Goal: Task Accomplishment & Management: Manage account settings

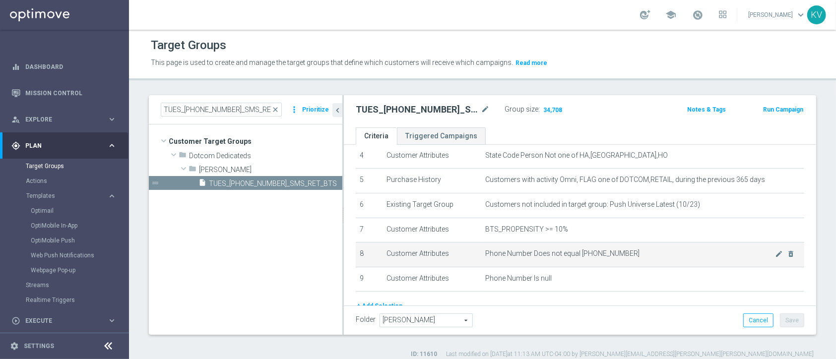
scroll to position [154, 0]
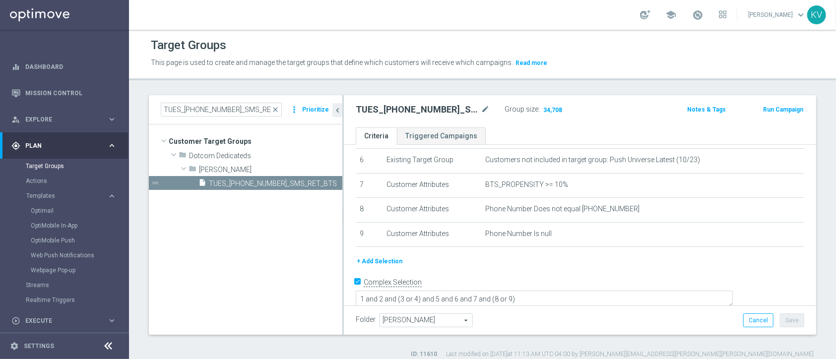
click at [386, 261] on button "+ Add Selection" at bounding box center [380, 261] width 48 height 11
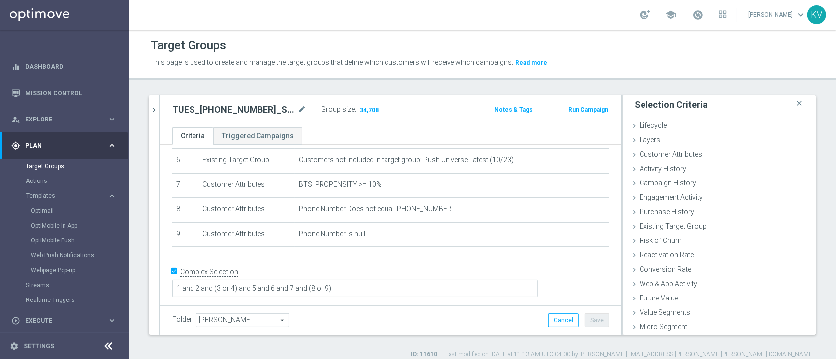
scroll to position [143, 0]
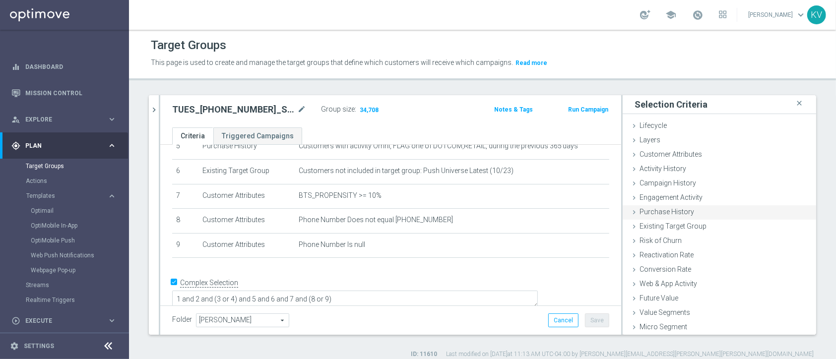
click at [630, 209] on icon at bounding box center [634, 212] width 8 height 8
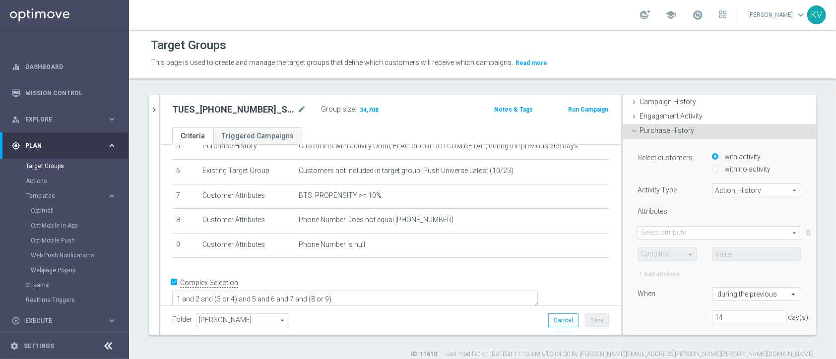
scroll to position [82, 0]
click at [748, 185] on span "Action_History" at bounding box center [756, 189] width 88 height 13
click at [741, 218] on span "Omni" at bounding box center [756, 217] width 78 height 8
type input "Omni"
click at [733, 192] on span "Omni" at bounding box center [756, 189] width 88 height 13
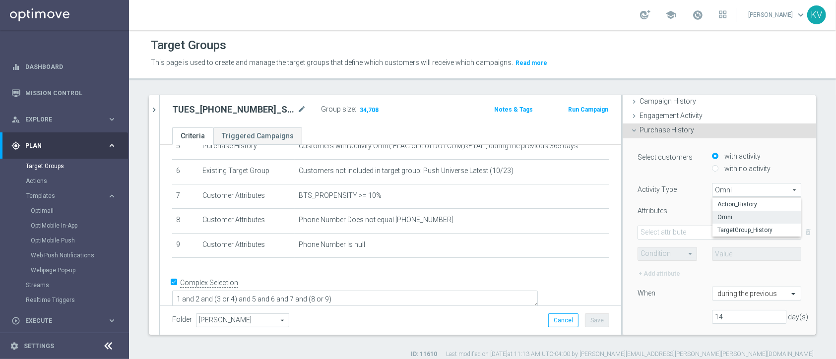
click at [649, 216] on div "Attributes" at bounding box center [667, 211] width 74 height 11
click at [686, 229] on span at bounding box center [719, 232] width 163 height 13
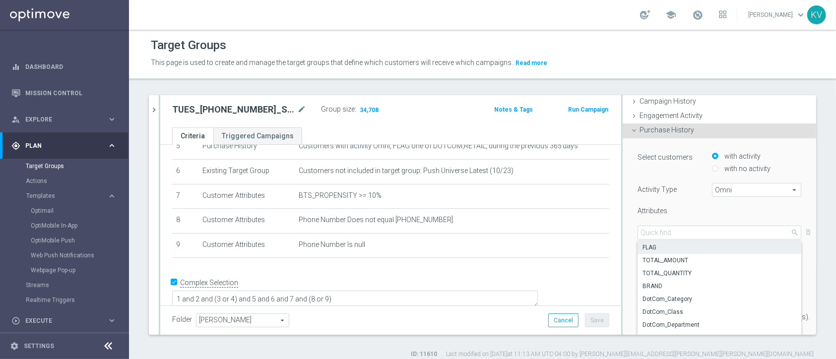
click at [681, 246] on span "FLAG" at bounding box center [719, 247] width 154 height 8
type input "FLAG"
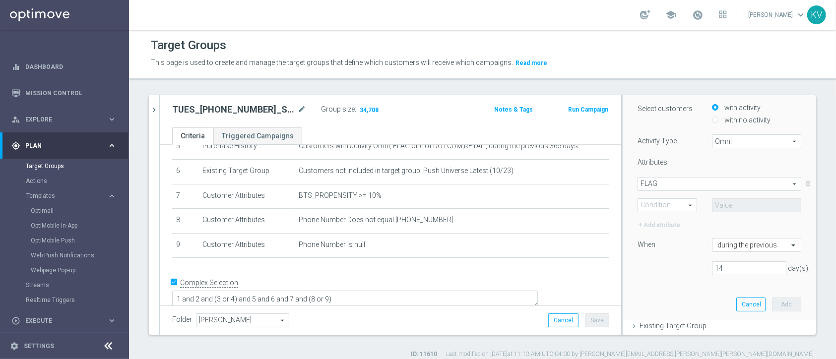
scroll to position [133, 0]
click at [674, 200] on span at bounding box center [667, 202] width 59 height 13
click at [666, 213] on span "Equals" at bounding box center [667, 217] width 49 height 8
type input "Equals"
click at [724, 205] on span at bounding box center [756, 202] width 88 height 13
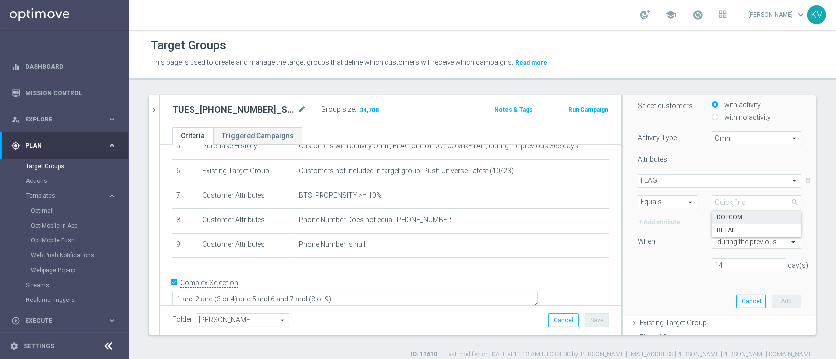
click at [735, 215] on span "DOTCOM" at bounding box center [756, 217] width 79 height 8
type input "DOTCOM"
click at [649, 223] on div "+ Add attribute" at bounding box center [659, 222] width 44 height 11
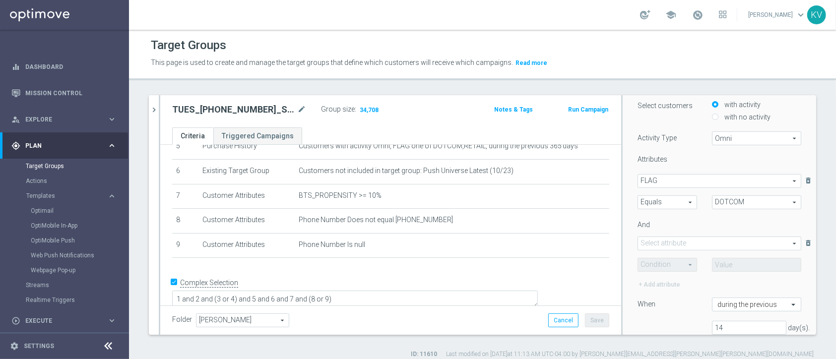
click at [687, 241] on span at bounding box center [719, 243] width 163 height 13
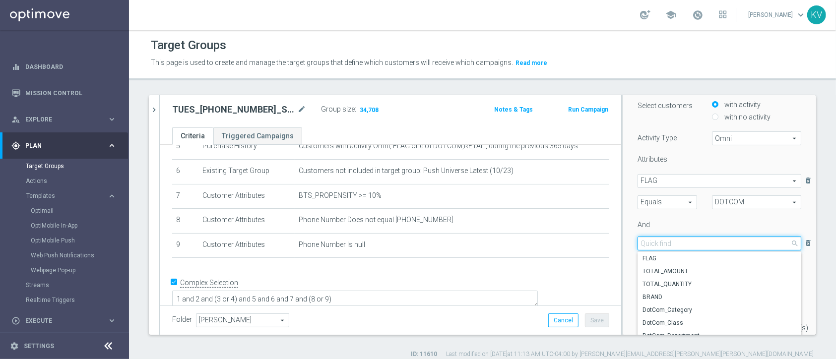
click at [687, 241] on input "search" at bounding box center [719, 244] width 164 height 14
click at [677, 199] on span "Equals" at bounding box center [667, 202] width 59 height 13
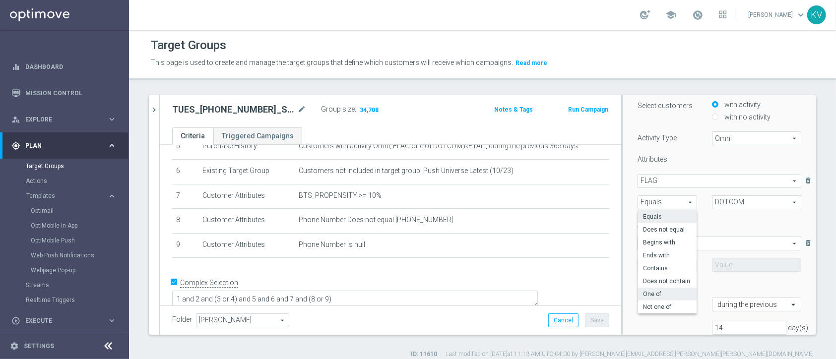
click at [660, 291] on span "One of" at bounding box center [667, 294] width 49 height 8
type input "One of"
click at [738, 198] on span at bounding box center [756, 202] width 88 height 13
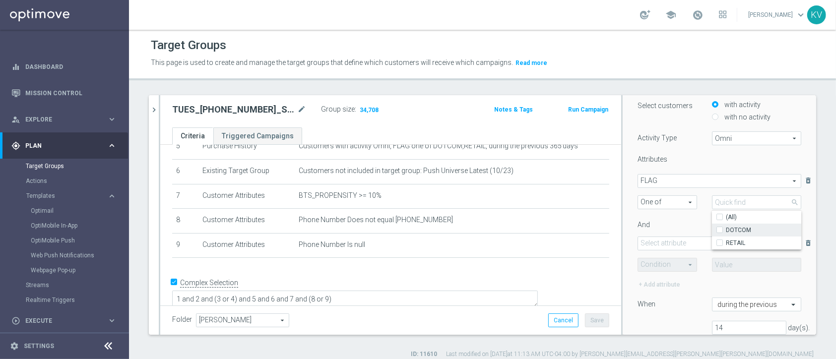
click at [725, 231] on span "DOTCOM" at bounding box center [762, 230] width 75 height 8
click at [725, 231] on input "DOTCOM" at bounding box center [722, 230] width 6 height 6
checkbox input "true"
type input "DOTCOM"
click at [725, 239] on span "RETAIL" at bounding box center [762, 243] width 75 height 8
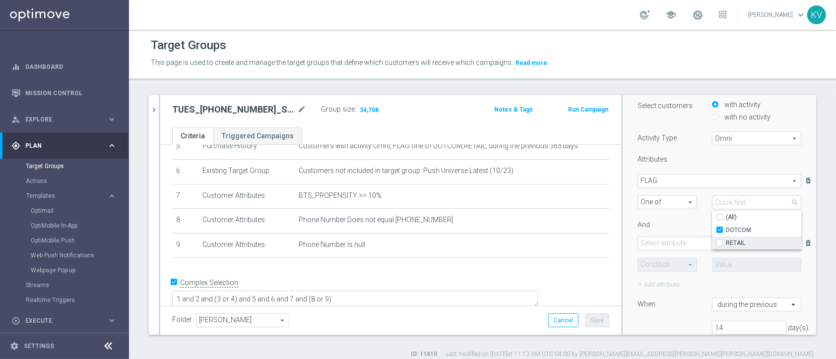
click at [724, 240] on input "RETAIL" at bounding box center [722, 243] width 6 height 6
checkbox input "true"
type input "Selected 2 of 2"
checkbox input "true"
click at [788, 206] on div "Select customers with activity with no activity Activity Type Omni Omni arrow_d…" at bounding box center [718, 233] width 193 height 293
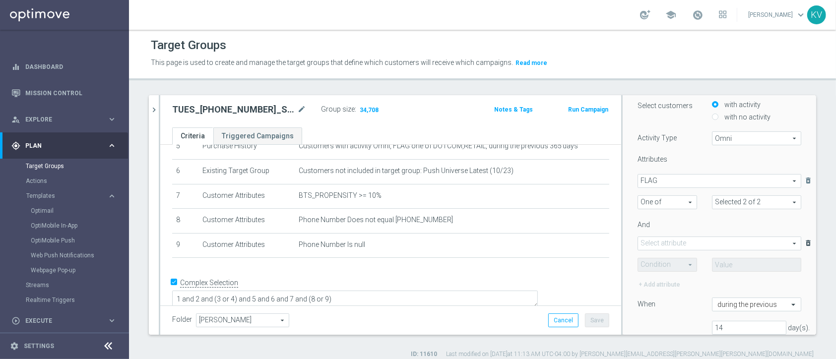
click at [803, 245] on icon "delete_forever" at bounding box center [808, 243] width 10 height 13
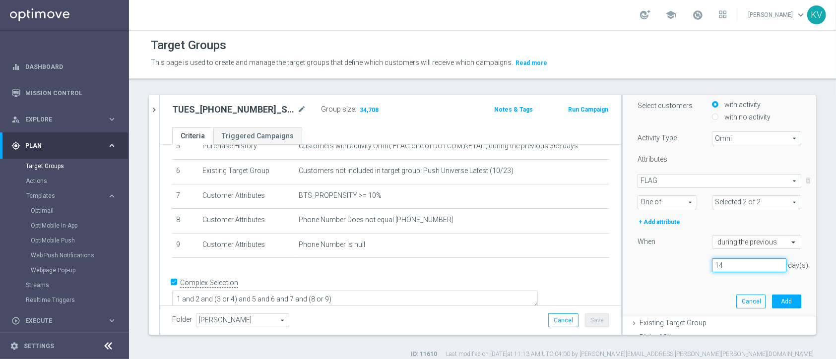
click at [729, 261] on input "14" at bounding box center [749, 265] width 74 height 14
type input "1"
type input "365"
click at [772, 298] on button "Add" at bounding box center [786, 302] width 29 height 14
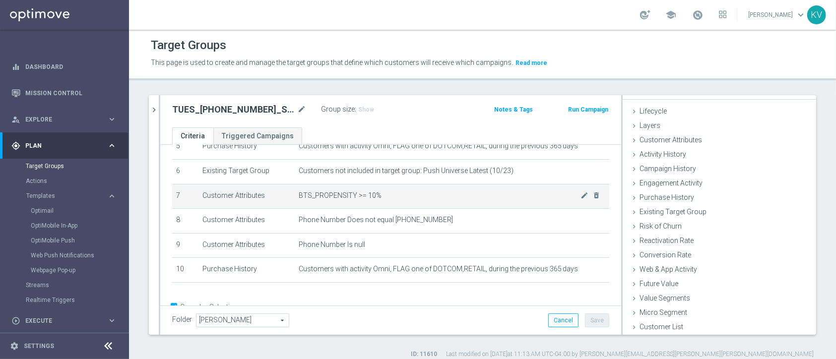
scroll to position [170, 0]
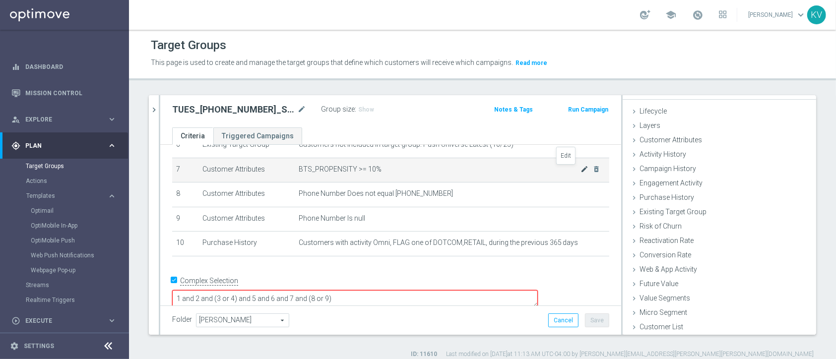
click at [581, 169] on icon "mode_edit" at bounding box center [585, 169] width 8 height 8
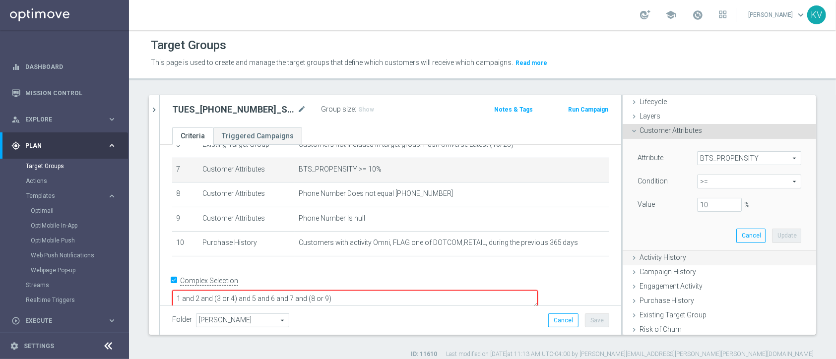
scroll to position [23, 0]
click at [697, 204] on input "10" at bounding box center [719, 205] width 45 height 14
click at [772, 232] on button "Update" at bounding box center [786, 236] width 29 height 14
type input "0.2"
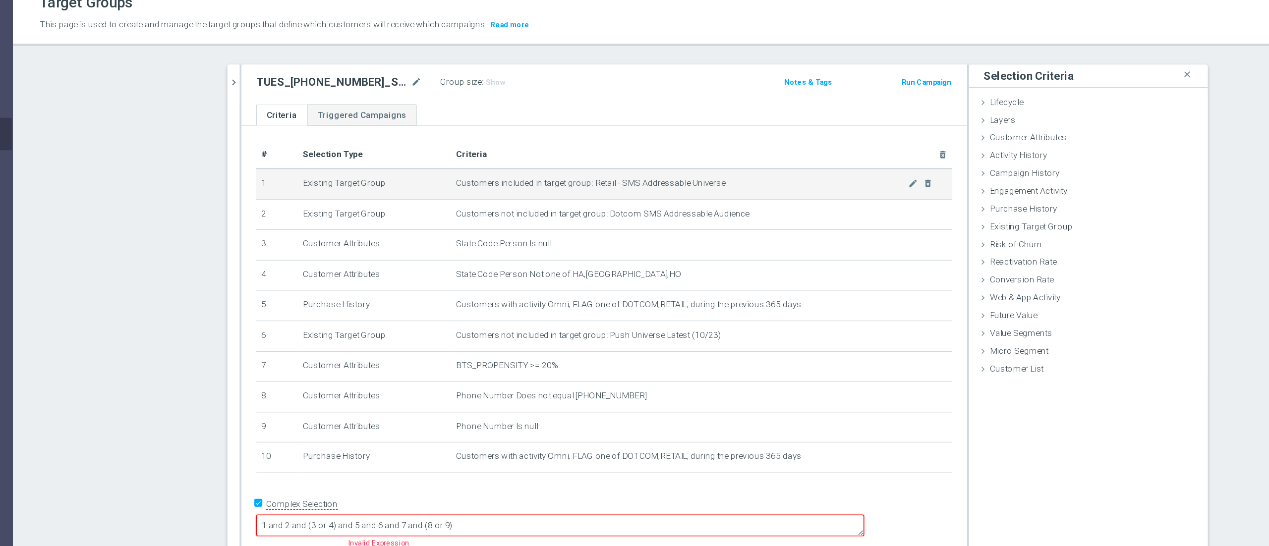
scroll to position [9, 0]
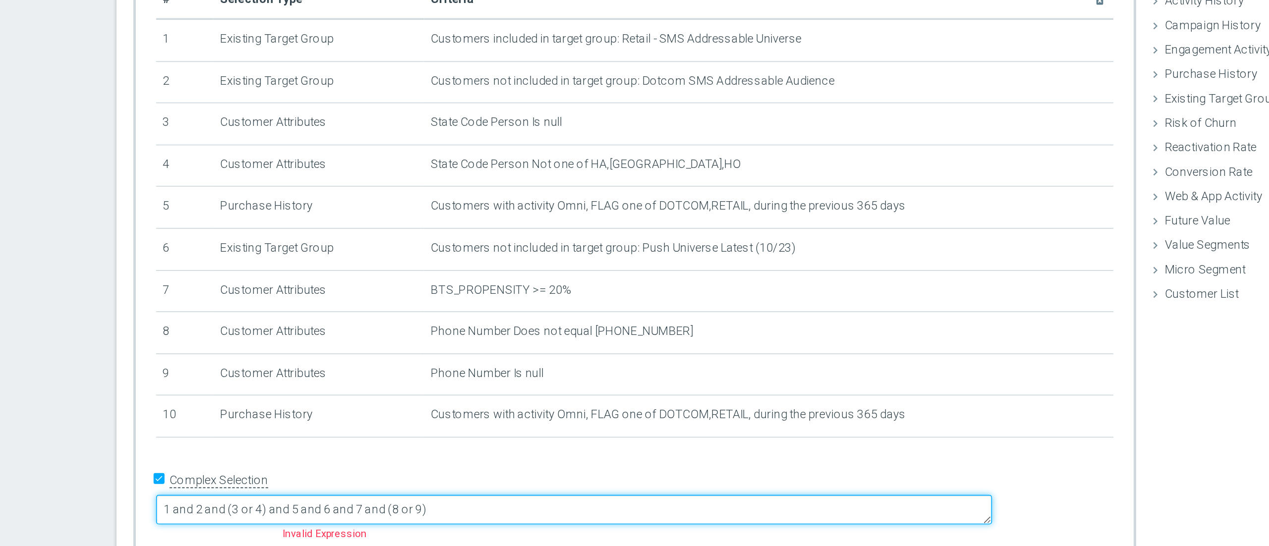
click at [467, 359] on textarea "1 and 2 and (3 or 4) and 5 and 6 and 7 and (8 or 9)" at bounding box center [572, 459] width 492 height 17
click at [477, 359] on textarea "1 and 2 and (3 or 4) and (5 and 6 and 7 and (8 or 9)" at bounding box center [572, 459] width 492 height 17
click at [522, 359] on textarea "1 and 2 and (3 or 4) and (5 or 7)and 6 and 7 and (8 or 9)" at bounding box center [572, 459] width 492 height 17
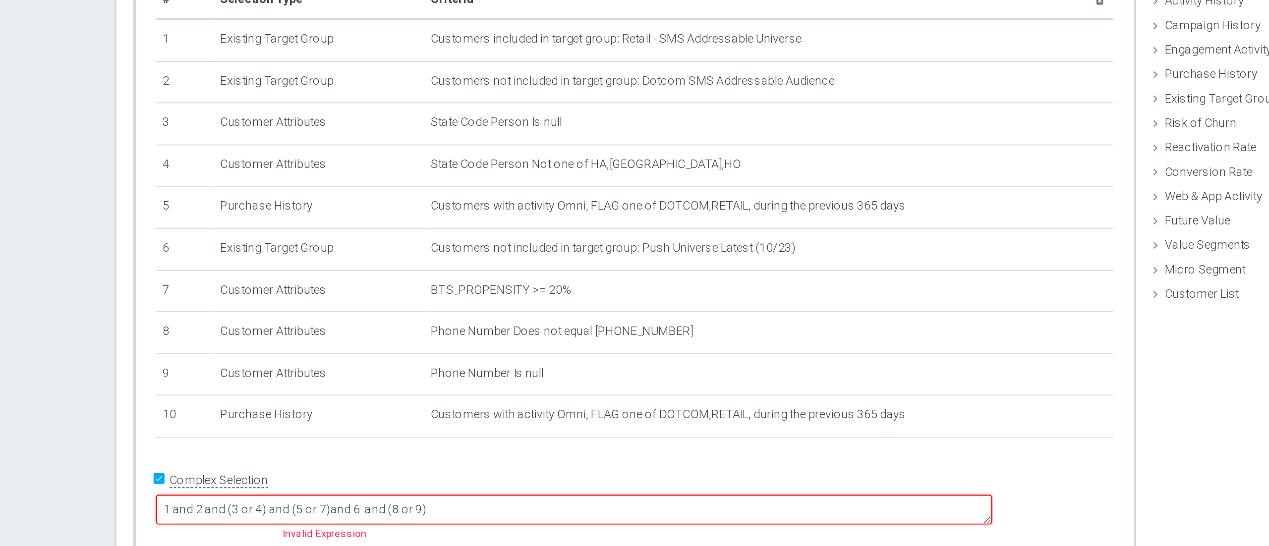
click at [493, 359] on div "+ Add Selection" at bounding box center [607, 430] width 578 height 8
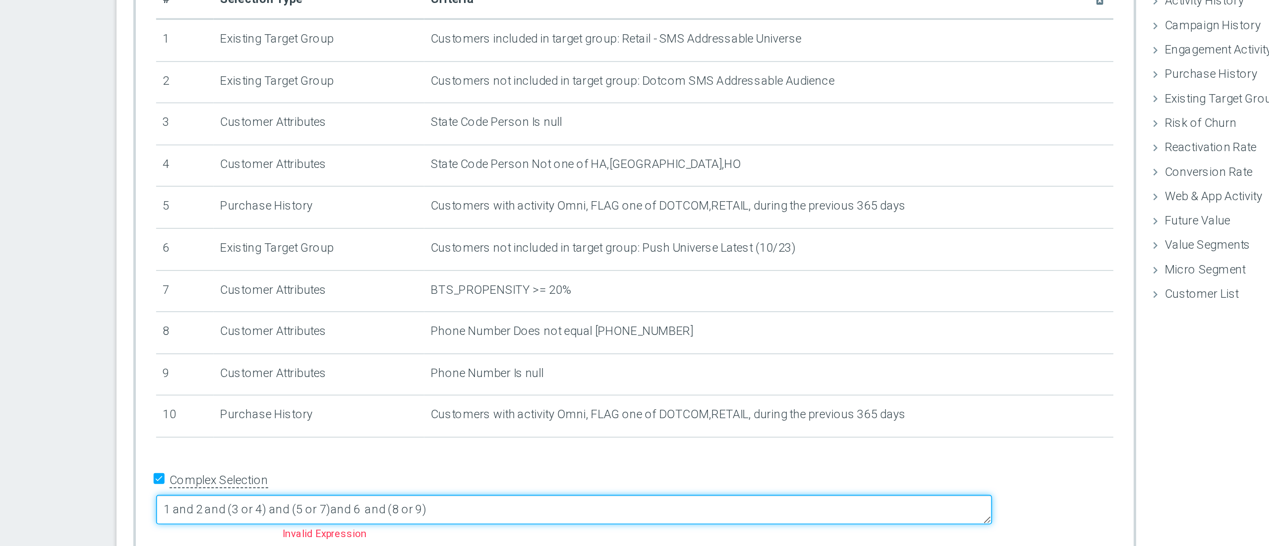
click at [512, 359] on textarea "1 and 2 and (3 or 4) and (5 or 7)and 6 and (8 or 9)" at bounding box center [572, 459] width 492 height 17
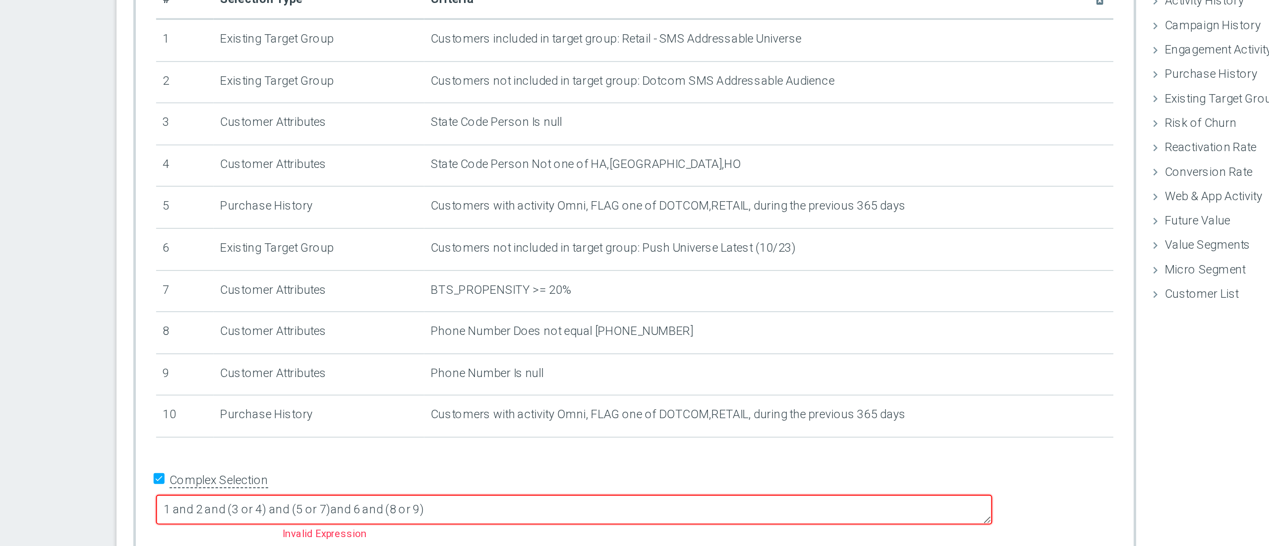
click at [526, 359] on div "# Selection Type Criteria delete_forever 1 Existing Target Group Customers incl…" at bounding box center [607, 287] width 578 height 278
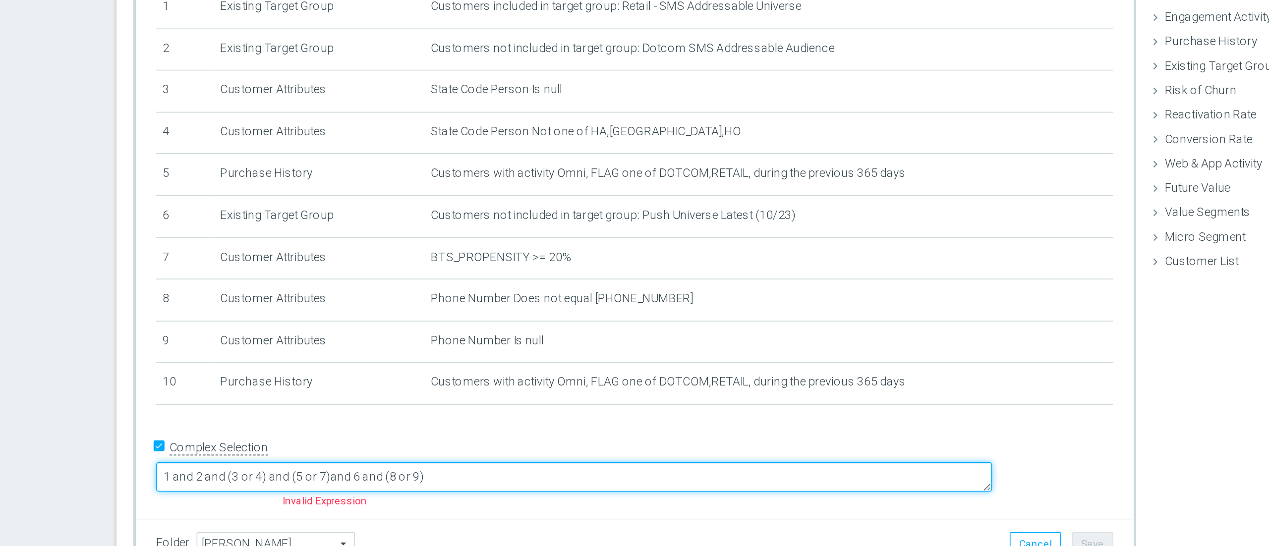
click at [487, 359] on textarea "1 and 2 and (3 or 4) and (5 or 7)and 6 and (8 or 9)" at bounding box center [572, 459] width 492 height 17
click at [490, 359] on textarea "1 and 2 and (3 or 4) and (5 or 7)and 6 and (8 or 9)" at bounding box center [572, 459] width 492 height 17
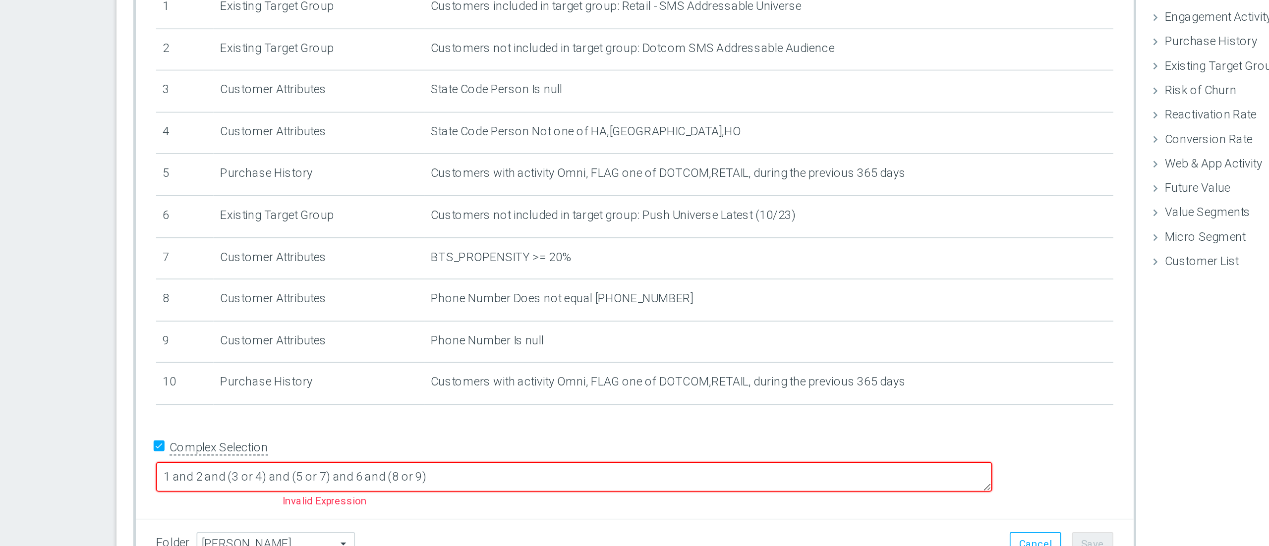
click at [515, 359] on div "+ Add Selection" at bounding box center [607, 430] width 578 height 8
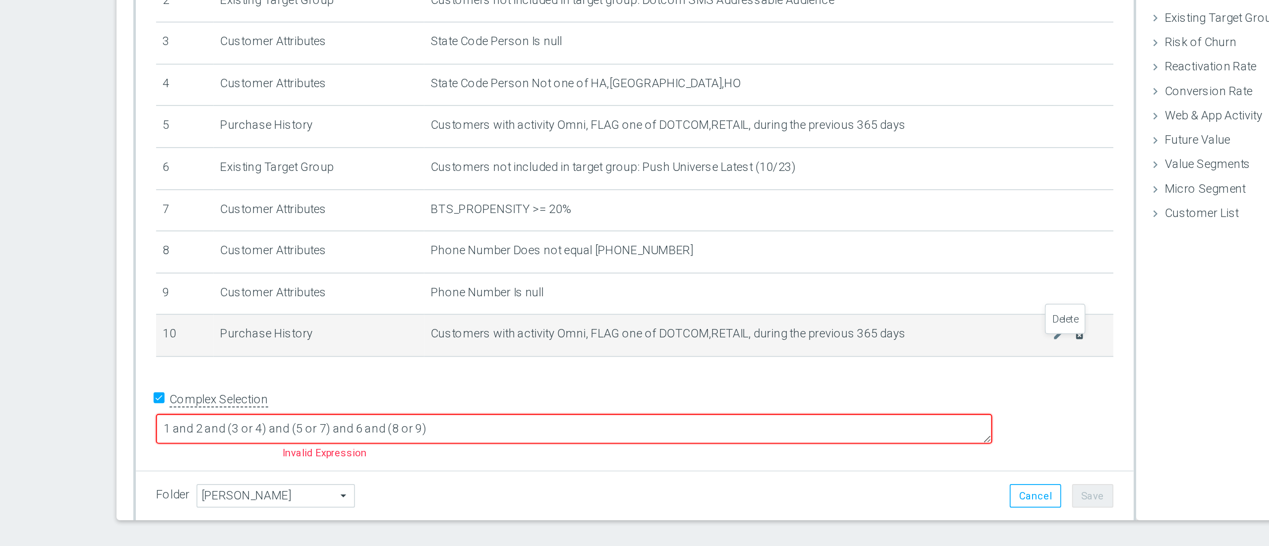
click at [835, 359] on icon "delete_forever" at bounding box center [869, 404] width 8 height 8
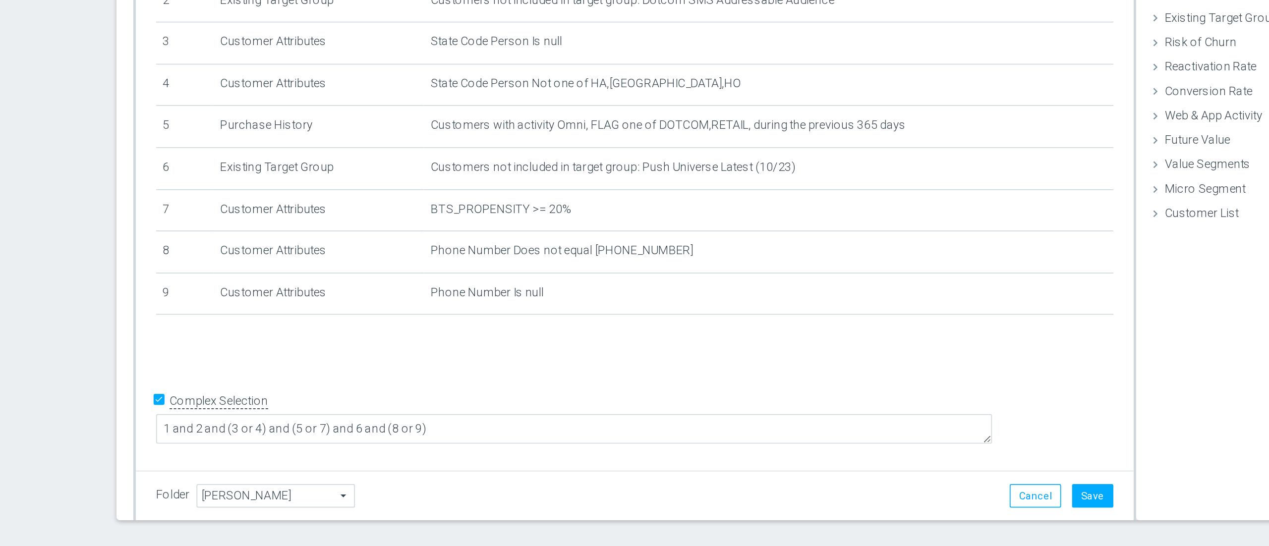
click at [714, 359] on div "# Selection Type Criteria delete_forever 1 Existing Target Group Customers incl…" at bounding box center [607, 308] width 587 height 345
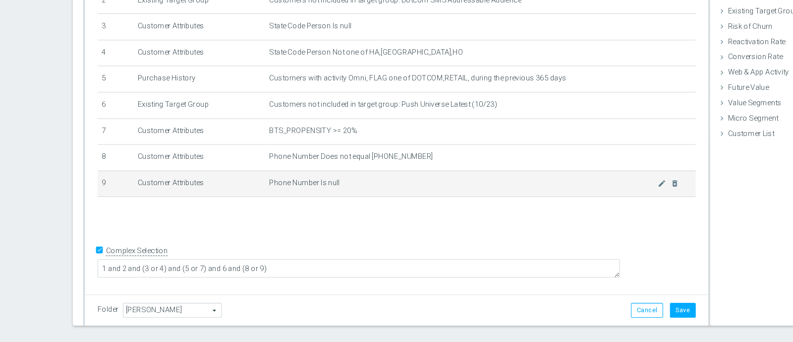
scroll to position [0, 0]
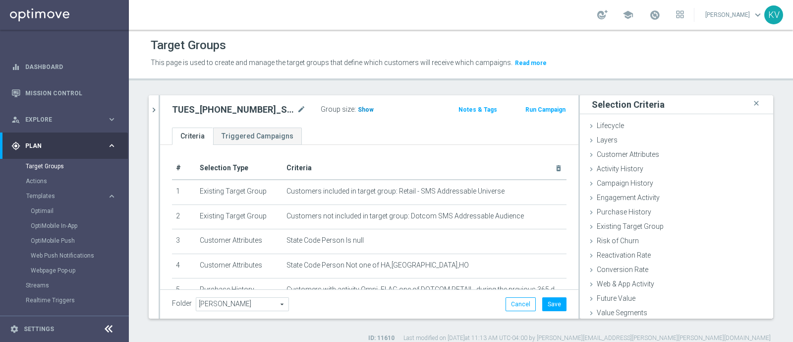
drag, startPoint x: 1250, startPoint y: 4, endPoint x: 364, endPoint y: 111, distance: 891.6
click at [364, 111] on span "Show" at bounding box center [366, 109] width 16 height 7
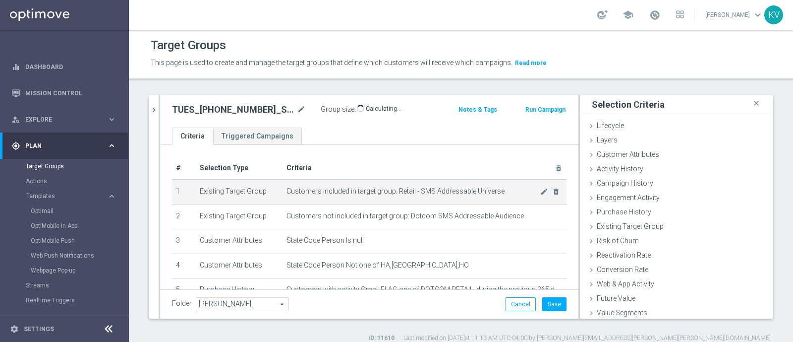
scroll to position [156, 0]
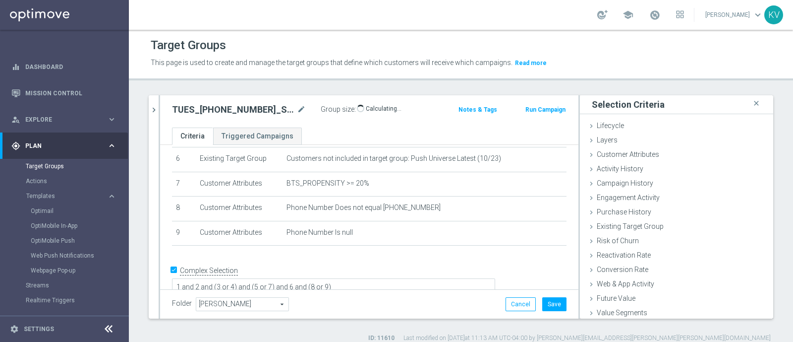
click at [615, 80] on div "Target Groups This page is used to create and manage the target groups that def…" at bounding box center [461, 186] width 664 height 312
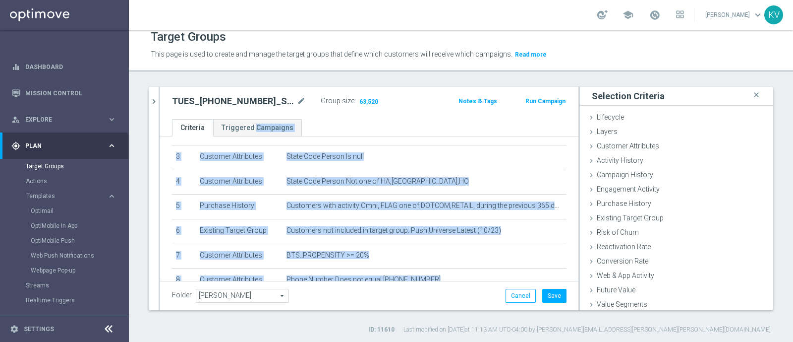
scroll to position [0, 0]
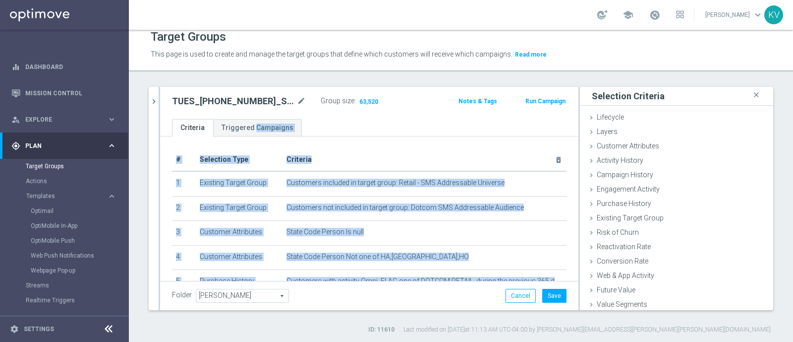
drag, startPoint x: 398, startPoint y: 231, endPoint x: 175, endPoint y: 160, distance: 233.7
click at [175, 160] on table "# Selection Type Criteria delete_forever 1 Existing Target Group Customers incl…" at bounding box center [369, 270] width 395 height 244
copy table "# Selection Type Criteria delete_forever 1 Existing Target Group Customers incl…"
click at [548, 298] on button "Save" at bounding box center [555, 296] width 24 height 14
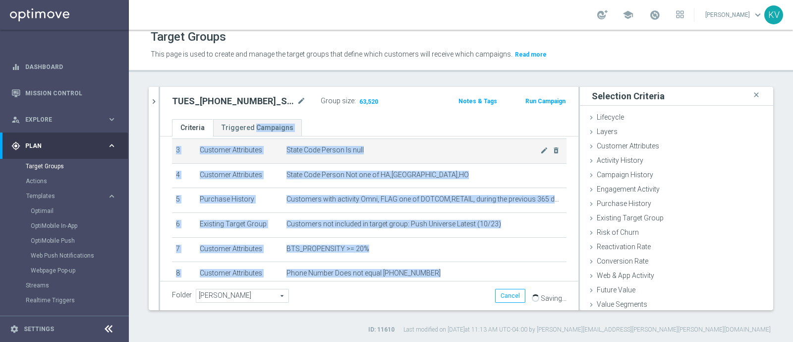
scroll to position [83, 0]
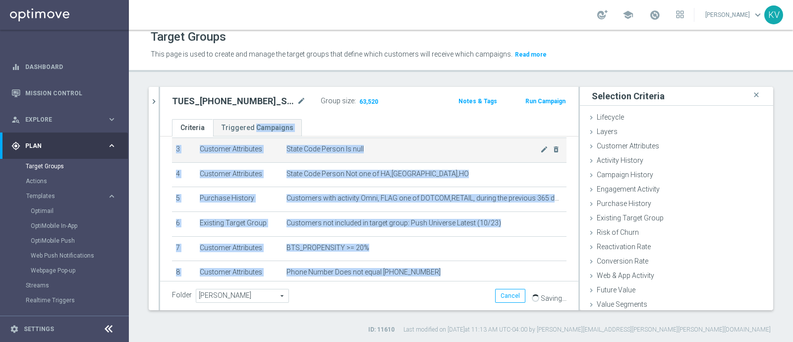
click at [440, 145] on span "State Code Person Is null" at bounding box center [414, 149] width 254 height 8
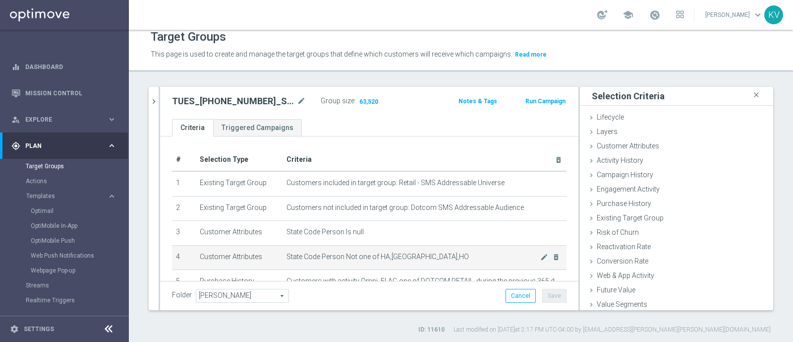
scroll to position [156, 0]
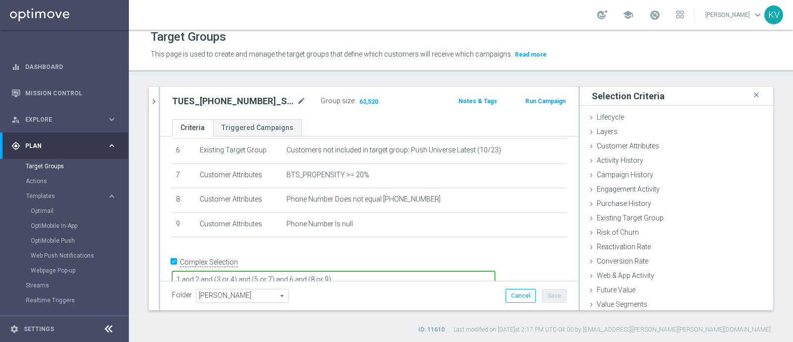
click at [334, 271] on textarea "1 and 2 and (3 or 4) and (5 or 7) and 6 and (8 or 9)" at bounding box center [333, 279] width 323 height 17
click at [391, 271] on textarea "1 and 2 and (3 or 4) and (5 or 7) and 6 and (8 or 9)" at bounding box center [333, 279] width 323 height 17
click at [322, 271] on textarea "1 and 2 and (3 or 4) and (5 or 7) and 6 and (8 or 9)" at bounding box center [333, 279] width 323 height 17
click at [340, 271] on textarea "1 and 2 and (3 or 4) and 5 or 7) and 6 and (8 or 9)" at bounding box center [333, 279] width 323 height 17
click at [335, 271] on textarea "1 and 2 and (3 or 4) and 5 or 7 and 6 and (8 or 9)" at bounding box center [333, 279] width 323 height 17
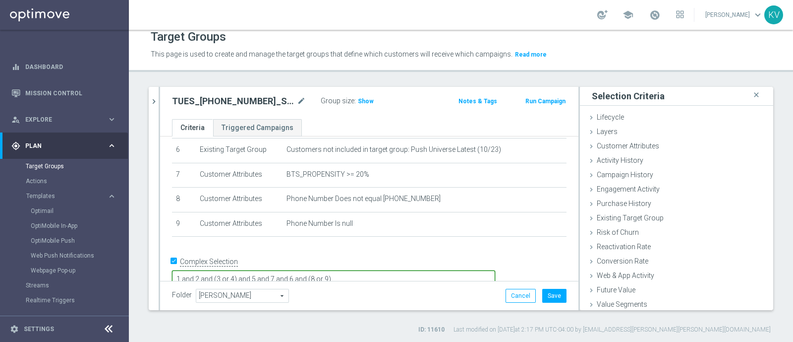
scroll to position [10, 0]
type textarea "1 and 2 and (3 or 4) and 5 and 7 and 6 and (8 or 9)"
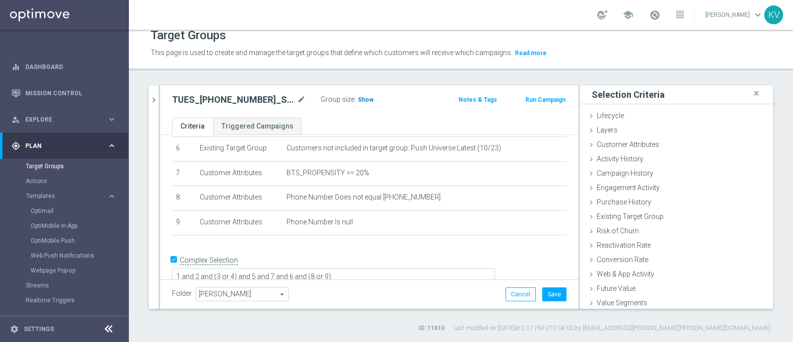
click at [363, 99] on span "Show" at bounding box center [366, 99] width 16 height 7
click at [551, 296] on button "Save" at bounding box center [555, 294] width 24 height 14
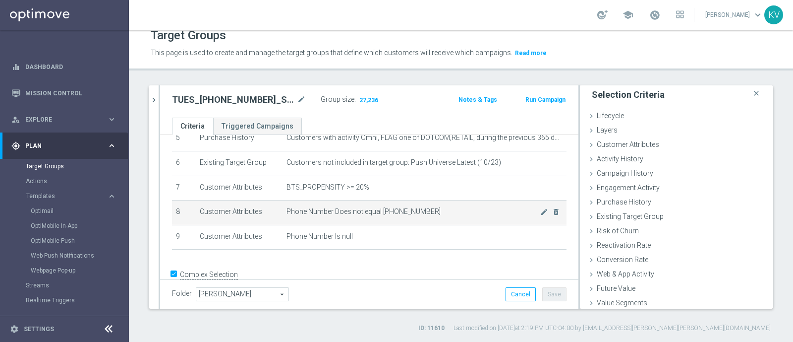
scroll to position [142, 0]
click at [456, 207] on span "Phone Number Does not equal [PHONE_NUMBER]" at bounding box center [414, 211] width 254 height 8
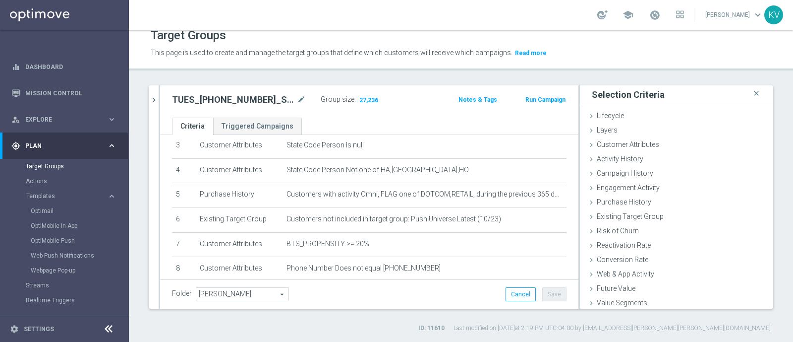
scroll to position [85, 0]
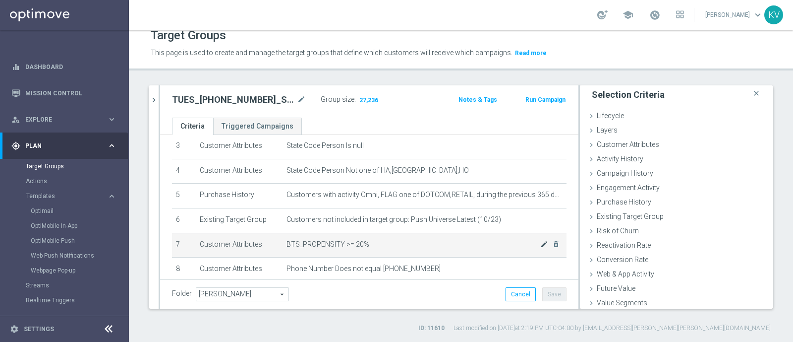
click at [541, 241] on div "mode_edit delete_forever" at bounding box center [551, 244] width 20 height 8
click at [541, 244] on icon "mode_edit" at bounding box center [545, 244] width 8 height 8
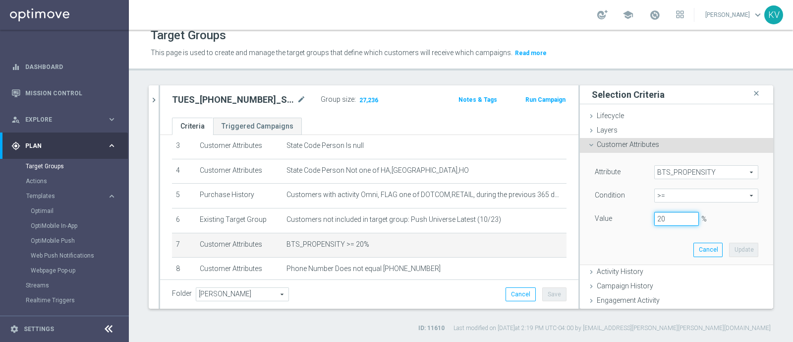
click at [655, 224] on input "20" at bounding box center [677, 219] width 45 height 14
type input "2"
click at [729, 251] on button "Update" at bounding box center [743, 249] width 29 height 14
type input "0.1"
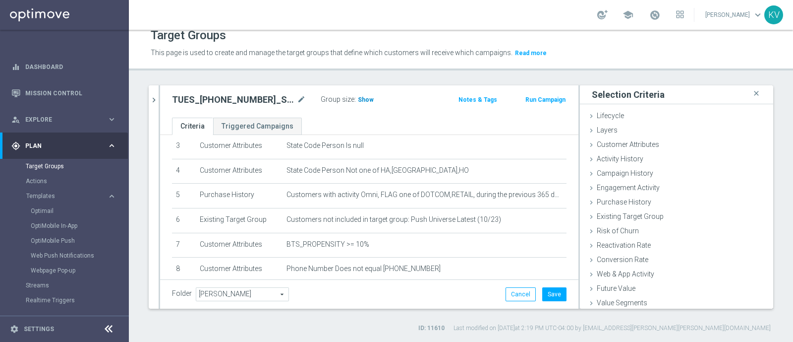
click at [362, 97] on span "Show" at bounding box center [366, 99] width 16 height 7
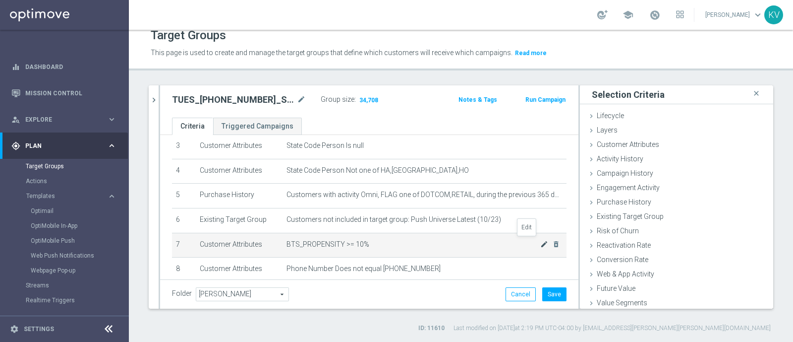
click at [541, 240] on icon "mode_edit" at bounding box center [545, 244] width 8 height 8
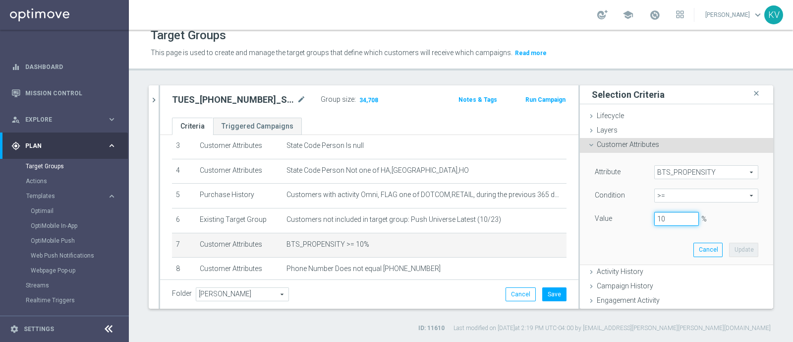
click at [659, 219] on input "10" at bounding box center [677, 219] width 45 height 14
type input "1"
click at [729, 249] on button "Update" at bounding box center [743, 249] width 29 height 14
type input "0.2"
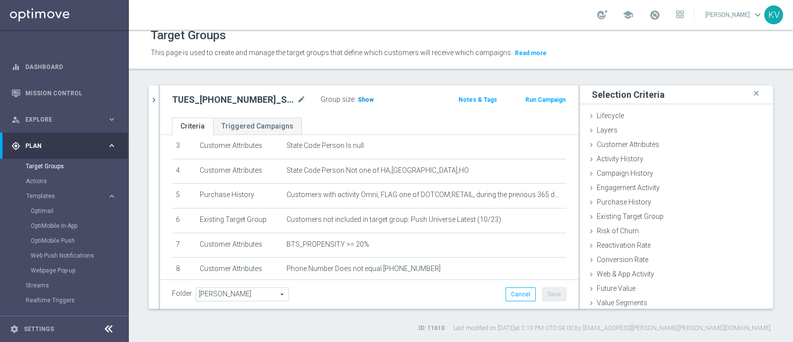
click at [365, 103] on span "Show" at bounding box center [366, 99] width 16 height 7
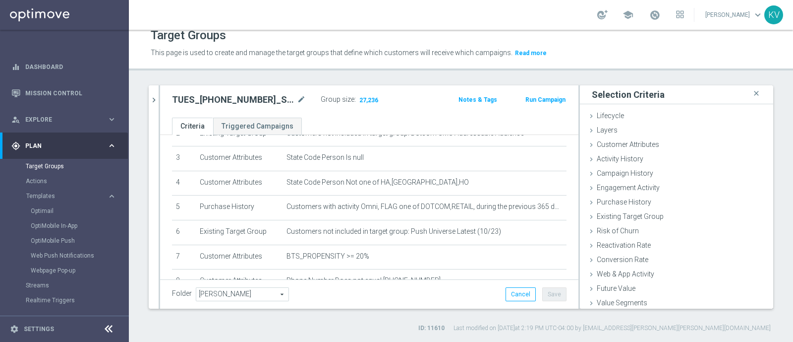
scroll to position [156, 0]
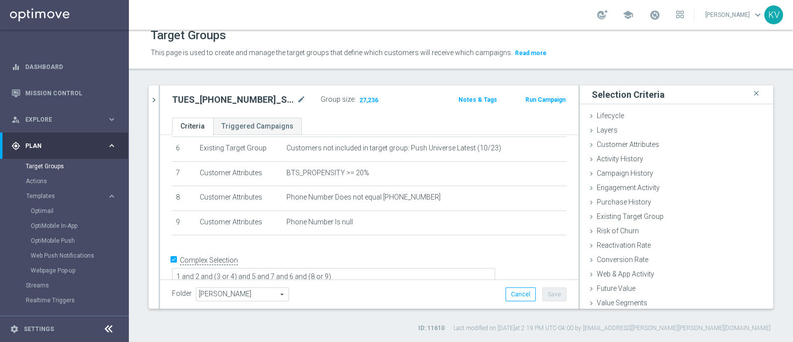
drag, startPoint x: 174, startPoint y: 147, endPoint x: 405, endPoint y: 246, distance: 251.7
click at [405, 246] on div "# Selection Type Criteria delete_forever 1 Existing Target Group Customers incl…" at bounding box center [369, 138] width 419 height 319
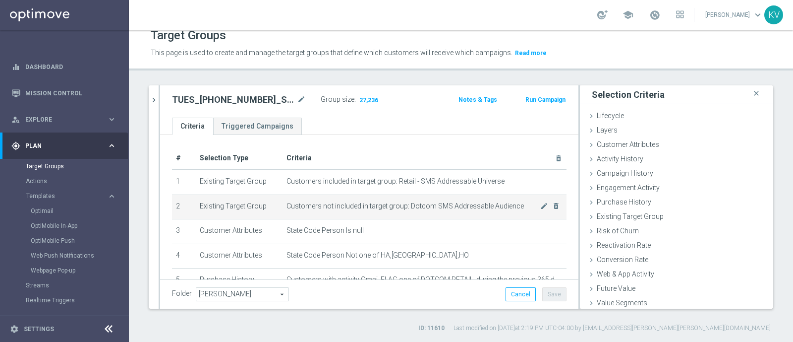
scroll to position [0, 0]
drag, startPoint x: 407, startPoint y: 254, endPoint x: 215, endPoint y: 201, distance: 198.6
click at [215, 201] on div "# Selection Type Criteria delete_forever 1 Existing Target Group Customers incl…" at bounding box center [369, 295] width 419 height 320
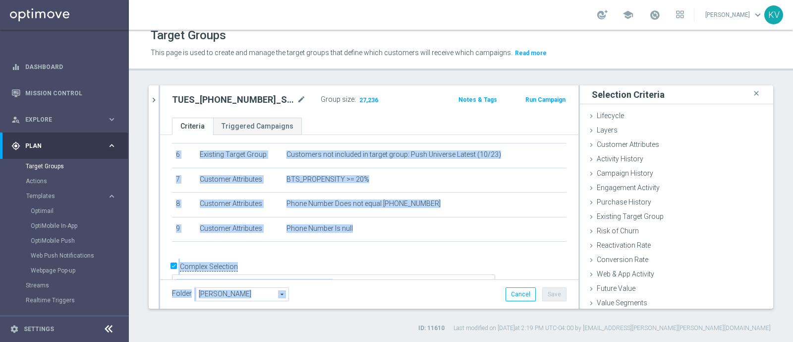
scroll to position [156, 0]
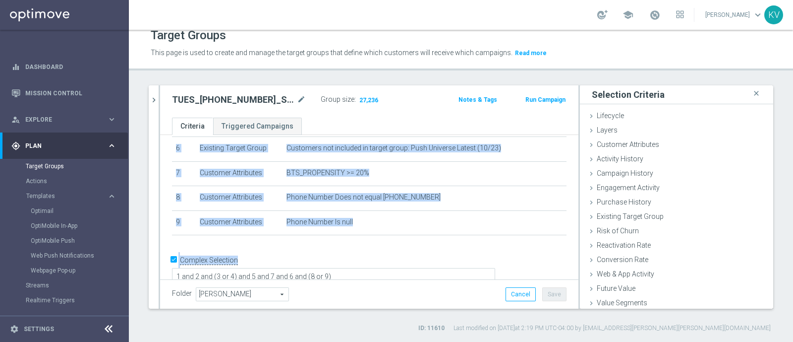
drag, startPoint x: 170, startPoint y: 168, endPoint x: 423, endPoint y: 262, distance: 269.9
click at [423, 262] on div "# Selection Type Criteria delete_forever 1 Existing Target Group Customers incl…" at bounding box center [369, 138] width 419 height 319
copy div "# Selection Type Criteria delete_forever 1 Existing Target Group Customers incl…"
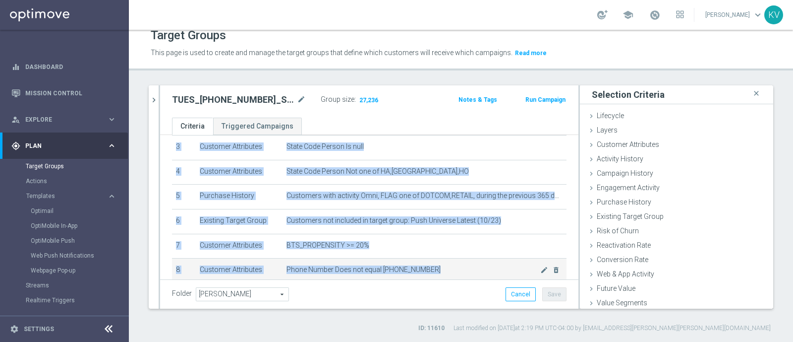
scroll to position [83, 0]
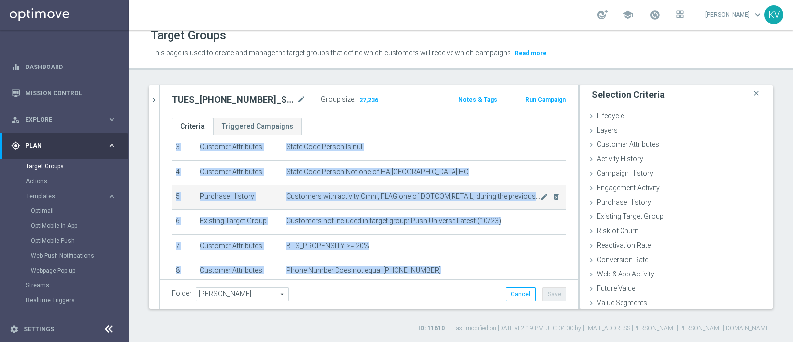
click at [428, 199] on td "Customers with activity Omni, FLAG one of DOTCOM,RETAIL, during the previous 36…" at bounding box center [425, 197] width 284 height 25
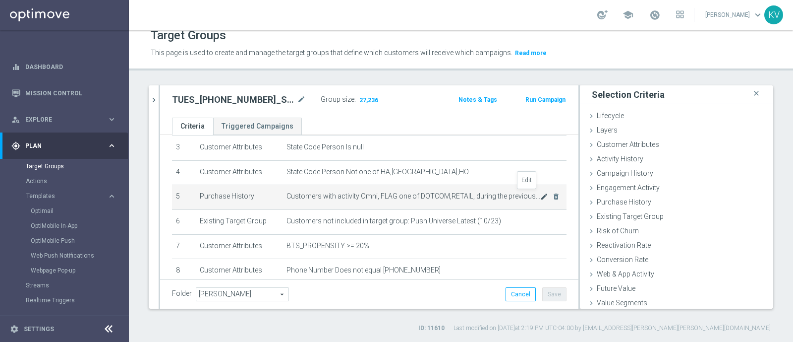
click at [541, 198] on icon "mode_edit" at bounding box center [545, 196] width 8 height 8
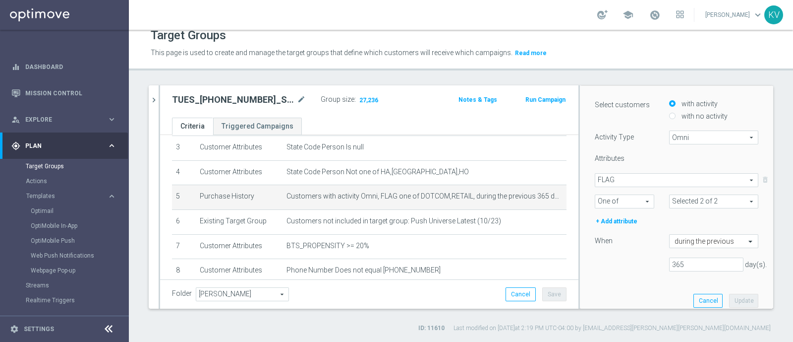
scroll to position [125, 0]
click at [669, 266] on input "365" at bounding box center [706, 264] width 74 height 14
type input "180"
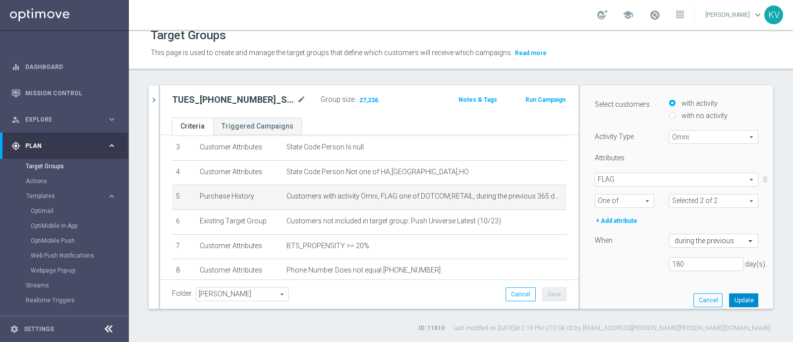
click at [729, 294] on button "Update" at bounding box center [743, 300] width 29 height 14
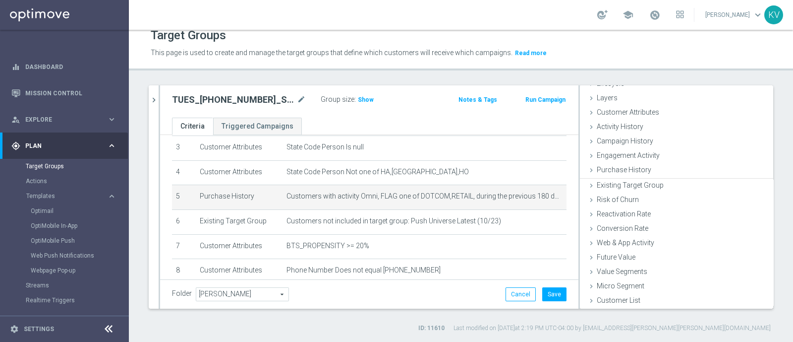
scroll to position [31, 0]
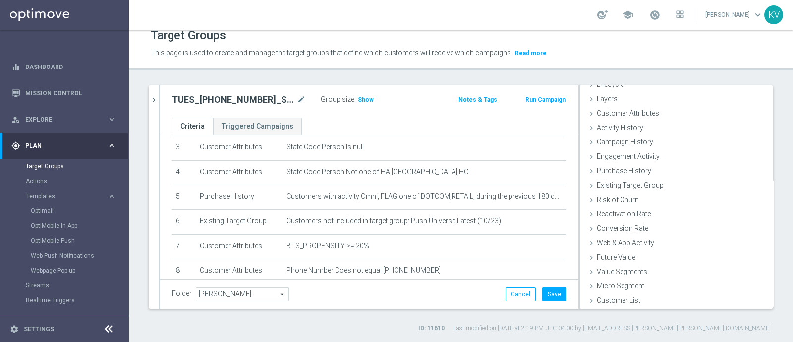
click at [361, 90] on div "TUES_20250826_SMS_RET_BTS mode_edit Group size : Show Notes & Tags Run Campaign" at bounding box center [369, 101] width 419 height 32
click at [362, 101] on span "Show" at bounding box center [366, 99] width 16 height 7
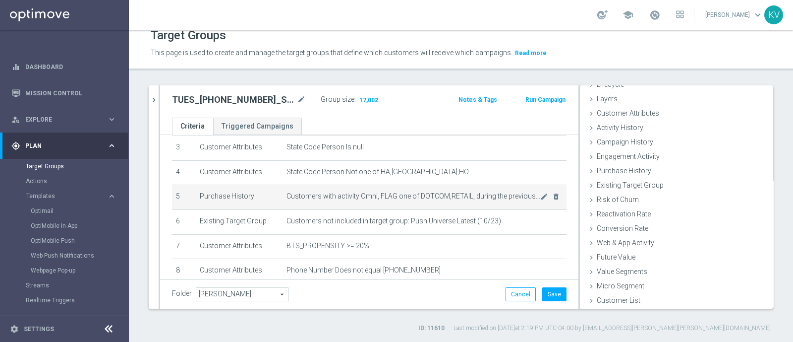
click at [197, 192] on td "Purchase History" at bounding box center [239, 197] width 87 height 25
click at [469, 192] on span "Customers with activity Omni, FLAG one of DOTCOM,RETAIL, during the previous 18…" at bounding box center [414, 196] width 254 height 8
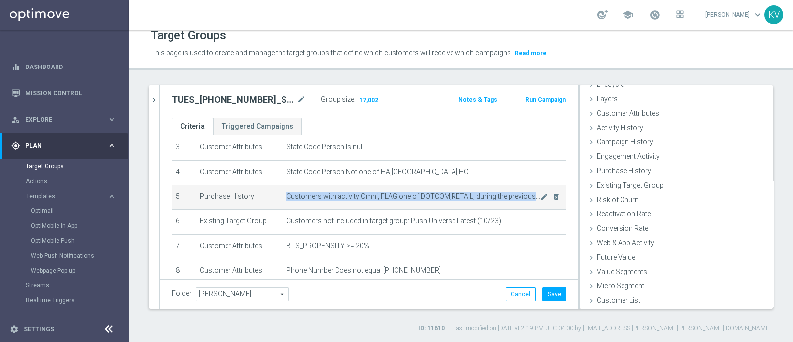
click at [469, 192] on span "Customers with activity Omni, FLAG one of DOTCOM,RETAIL, during the previous 18…" at bounding box center [414, 196] width 254 height 8
copy tbody "Customers with activity Omni, FLAG one of DOTCOM,RETAIL, during the previous 18…"
click at [541, 193] on icon "mode_edit" at bounding box center [545, 196] width 8 height 8
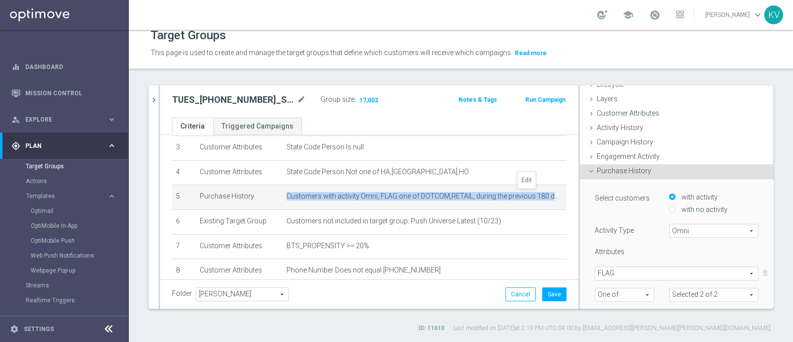
scroll to position [111, 0]
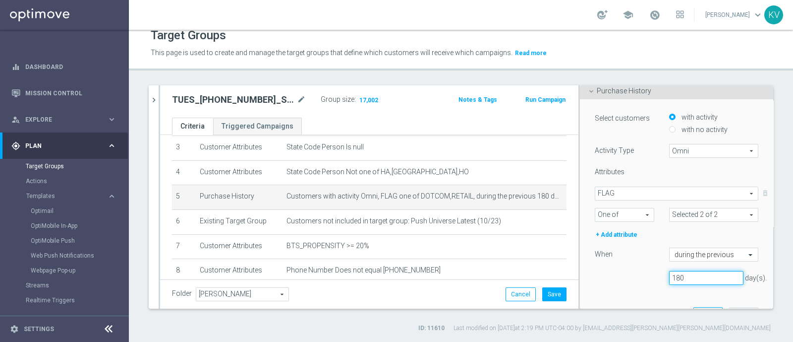
click at [677, 281] on input "180" at bounding box center [706, 278] width 74 height 14
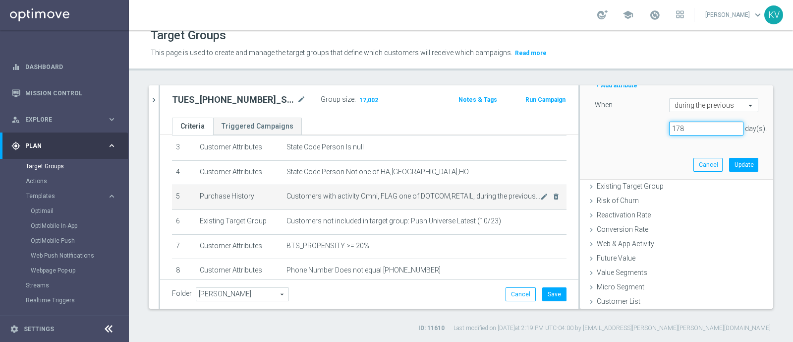
type input "178"
click at [373, 195] on span "Customers with activity Omni, FLAG one of DOTCOM,RETAIL, during the previous 18…" at bounding box center [414, 196] width 254 height 8
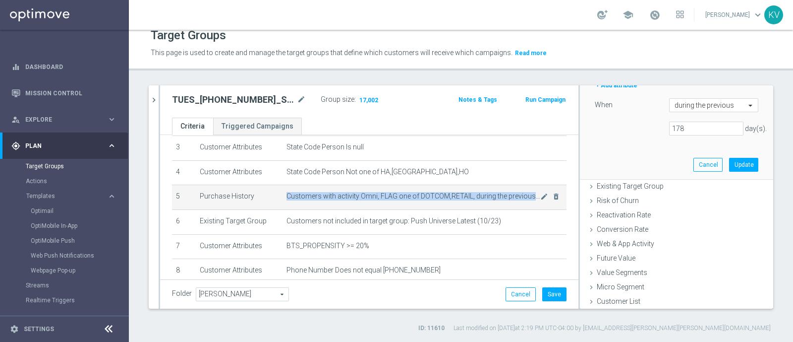
click at [373, 195] on span "Customers with activity Omni, FLAG one of DOTCOM,RETAIL, during the previous 18…" at bounding box center [414, 196] width 254 height 8
copy tbody "Customers with activity Omni, FLAG one of DOTCOM,RETAIL, during the previous 18…"
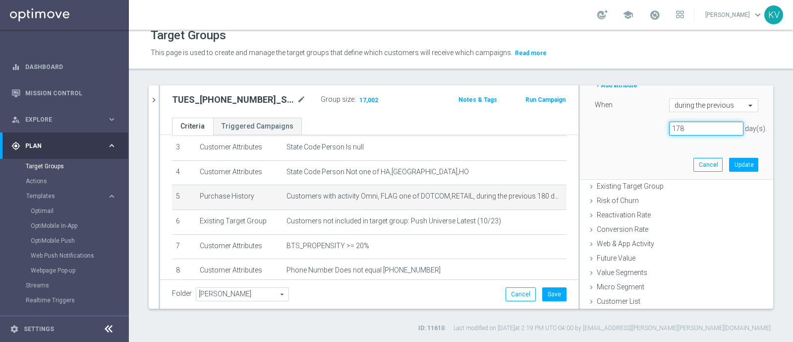
click at [669, 128] on input "178" at bounding box center [706, 128] width 74 height 14
click at [694, 165] on button "Cancel" at bounding box center [708, 165] width 29 height 14
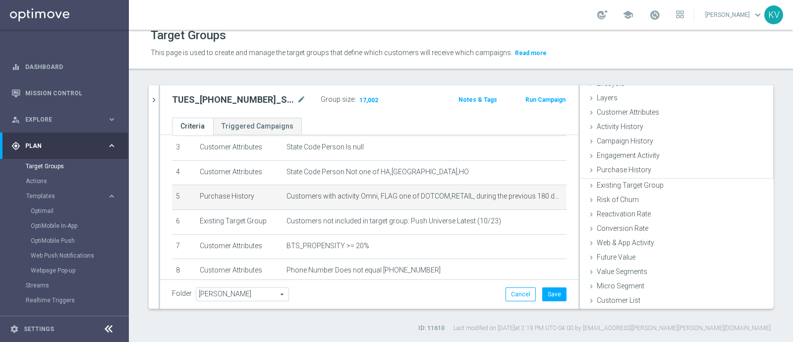
scroll to position [31, 0]
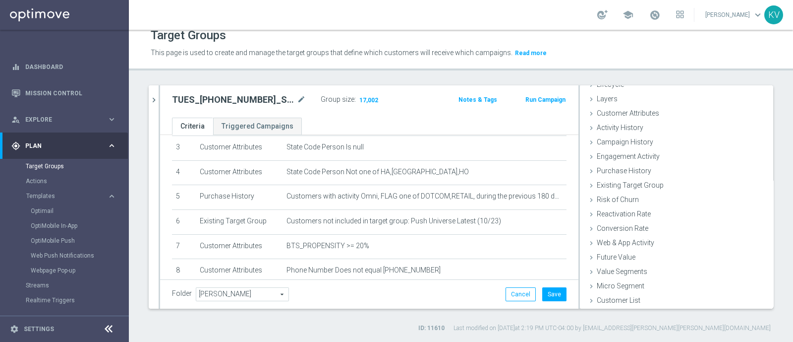
click at [543, 301] on div "Folder Johnny Johnny arrow_drop_down search Cancel Save Saving..." at bounding box center [369, 293] width 419 height 29
click at [548, 296] on button "Save" at bounding box center [555, 294] width 24 height 14
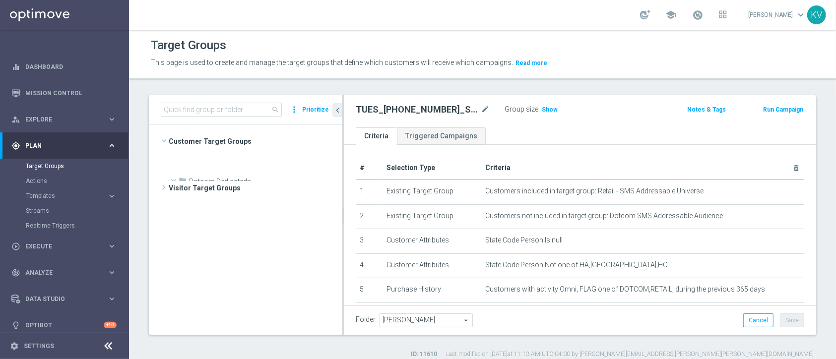
scroll to position [2873, 0]
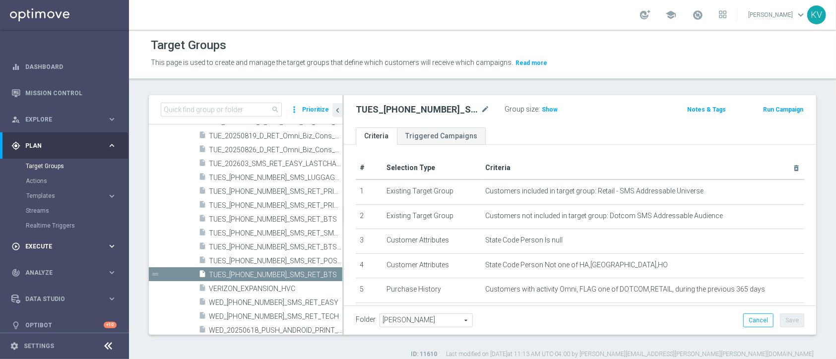
click at [33, 249] on div "play_circle_outline Execute" at bounding box center [59, 246] width 96 height 9
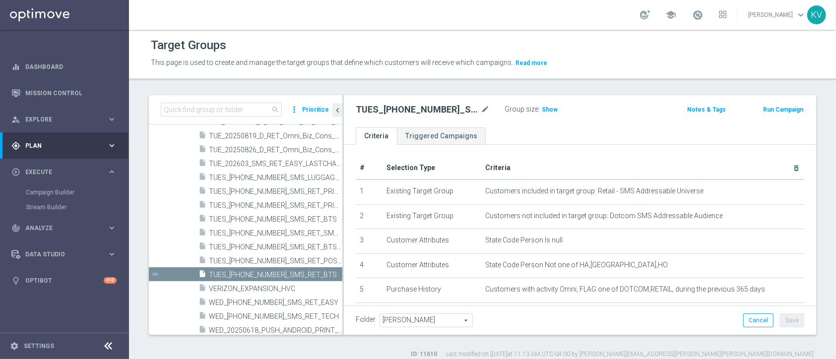
click at [59, 141] on div "gps_fixed Plan" at bounding box center [59, 145] width 96 height 9
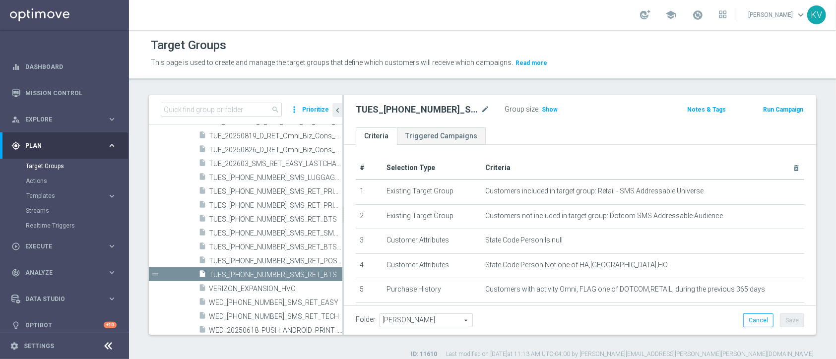
click at [47, 199] on button "Templates keyboard_arrow_right" at bounding box center [71, 196] width 91 height 8
click at [47, 194] on span "Templates" at bounding box center [61, 196] width 71 height 6
click at [47, 196] on span "Templates" at bounding box center [61, 196] width 71 height 6
click at [41, 215] on div "Optimail" at bounding box center [79, 210] width 97 height 15
click at [41, 209] on link "Optimail" at bounding box center [67, 211] width 72 height 8
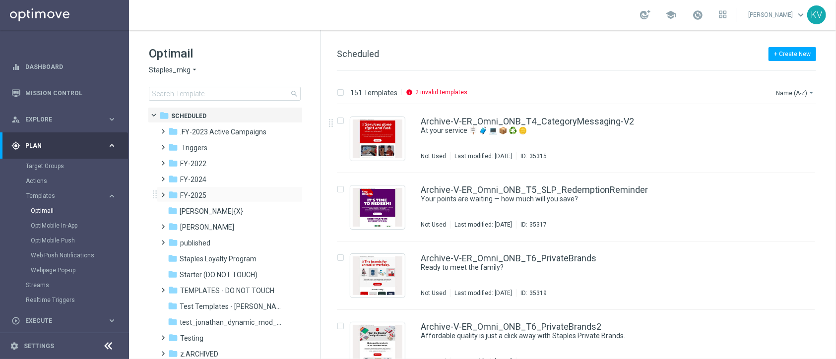
click at [162, 192] on span at bounding box center [161, 190] width 4 height 4
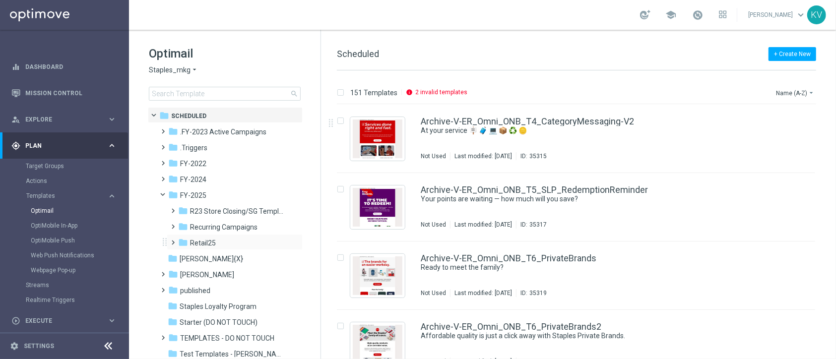
click at [171, 240] on span at bounding box center [171, 238] width 4 height 4
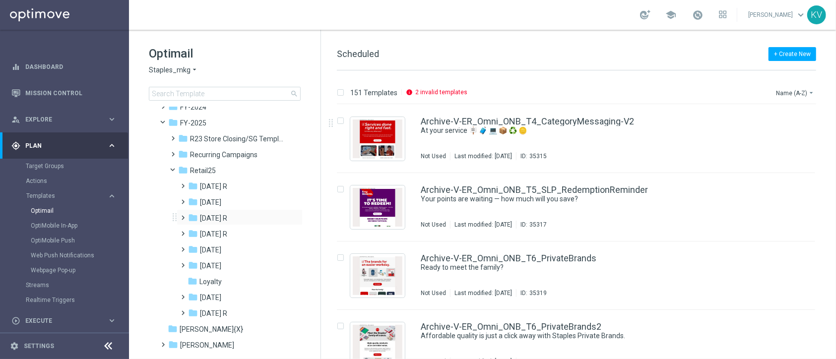
scroll to position [77, 0]
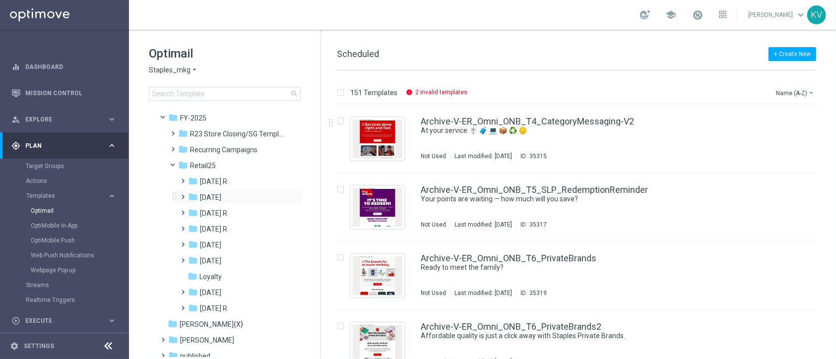
click at [185, 201] on span at bounding box center [183, 196] width 9 height 13
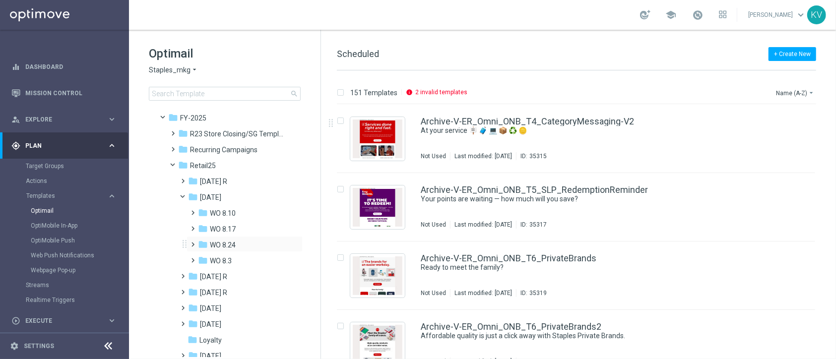
click at [193, 242] on span at bounding box center [191, 240] width 4 height 4
click at [190, 222] on span at bounding box center [191, 224] width 4 height 4
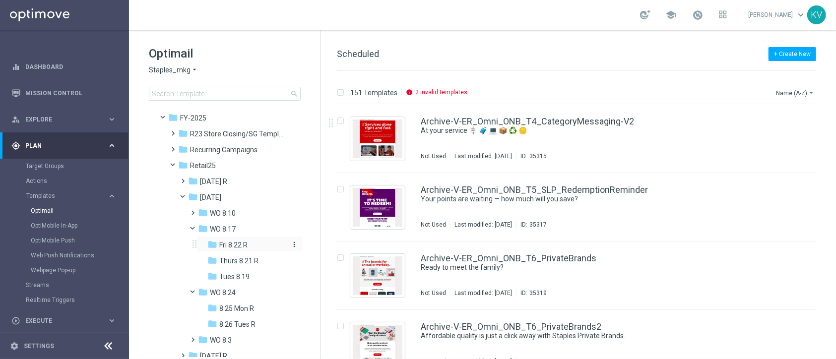
click at [221, 248] on span "Fri 8.22 R" at bounding box center [233, 245] width 28 height 9
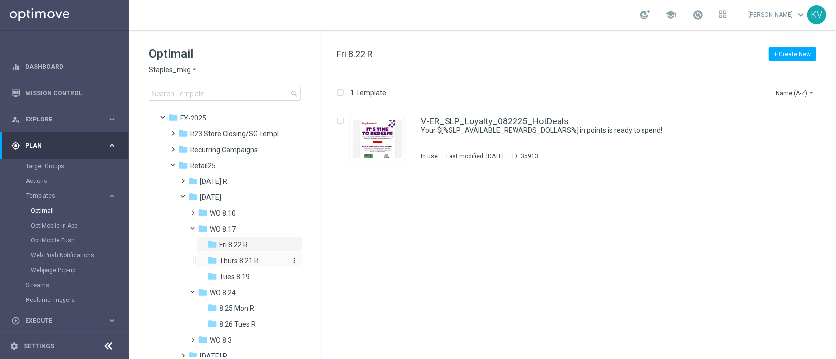
click at [242, 258] on span "Thurs 8.21 R" at bounding box center [238, 260] width 39 height 9
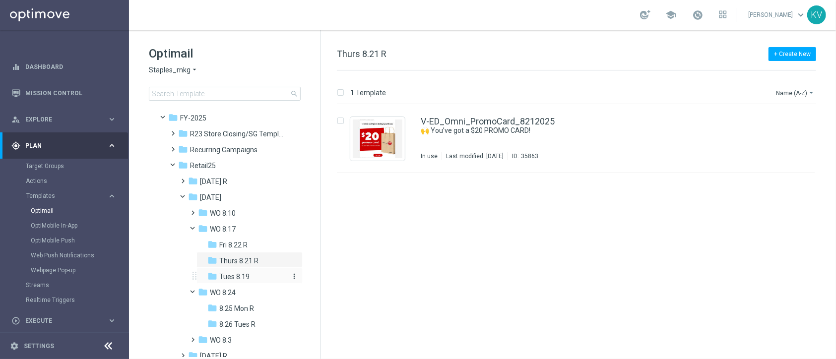
click at [249, 276] on div "folder Tues 8.19" at bounding box center [247, 276] width 81 height 11
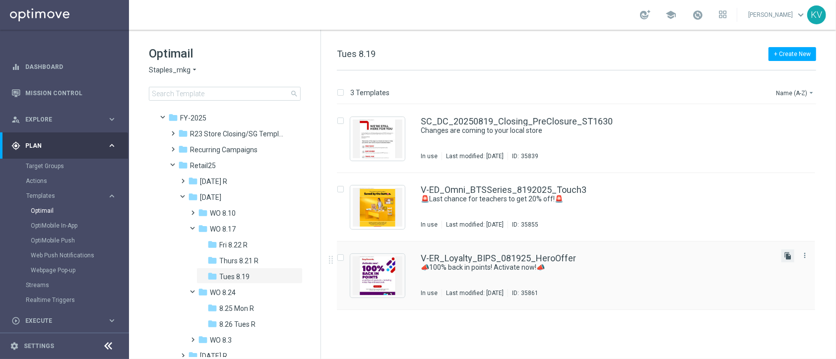
click at [785, 254] on icon "file_copy" at bounding box center [788, 256] width 8 height 8
click at [291, 291] on icon "more_vert" at bounding box center [294, 292] width 8 height 8
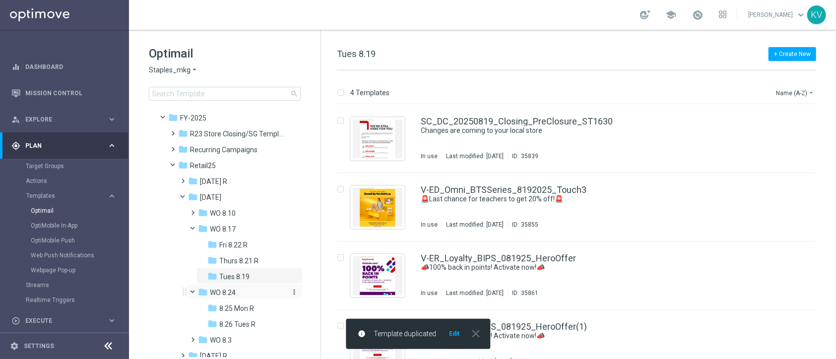
click at [293, 292] on icon "more_vert" at bounding box center [294, 292] width 8 height 8
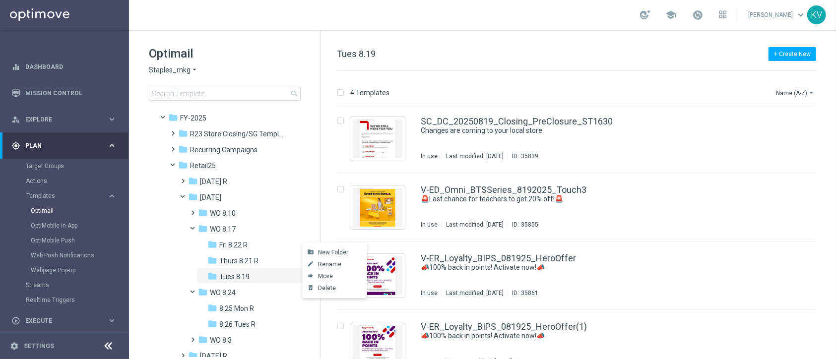
click at [327, 248] on span "New Folder" at bounding box center [333, 252] width 30 height 8
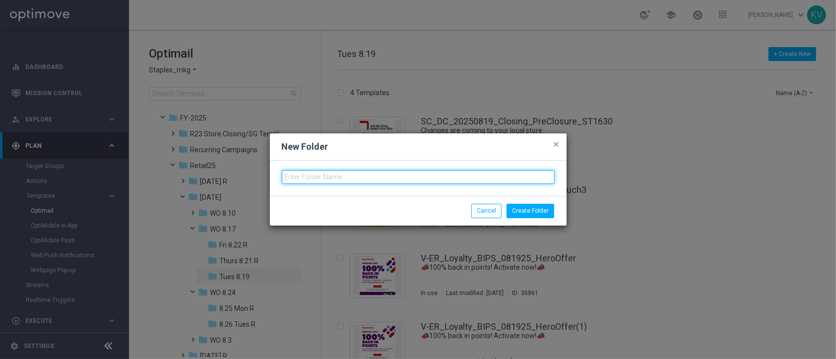
click at [350, 175] on input "text" at bounding box center [418, 177] width 273 height 14
type input "8.27 Wed R"
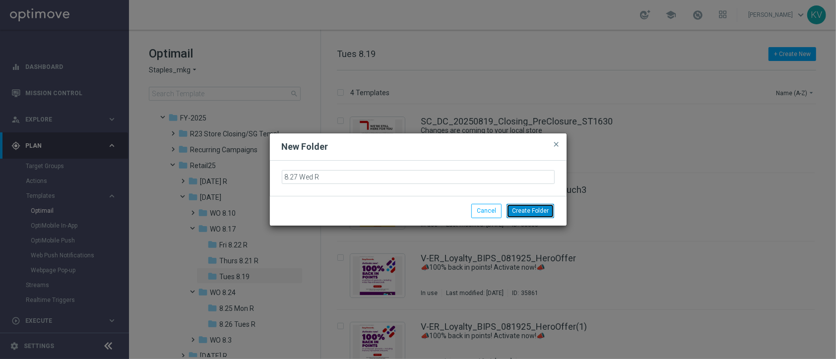
click at [530, 214] on button "Create Folder" at bounding box center [530, 211] width 48 height 14
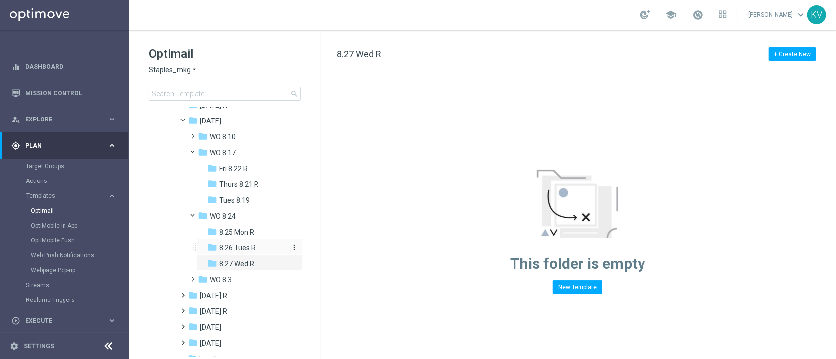
scroll to position [157, 0]
click at [250, 181] on span "Thurs 8.21 R" at bounding box center [238, 181] width 39 height 9
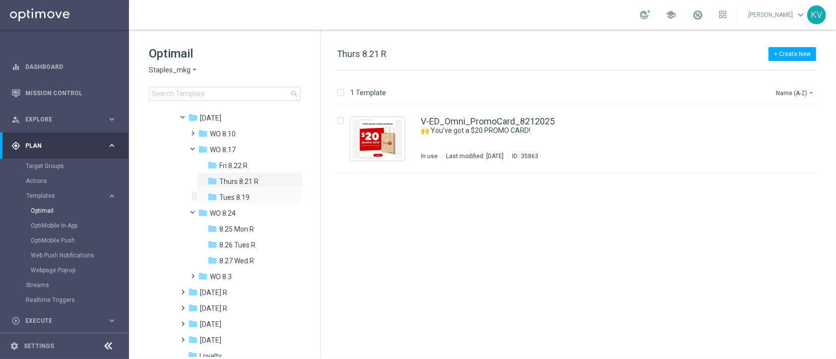
click at [254, 191] on div "folder Tues 8.19 more_vert" at bounding box center [249, 196] width 106 height 16
click at [256, 197] on div "folder Tues 8.19" at bounding box center [247, 197] width 81 height 11
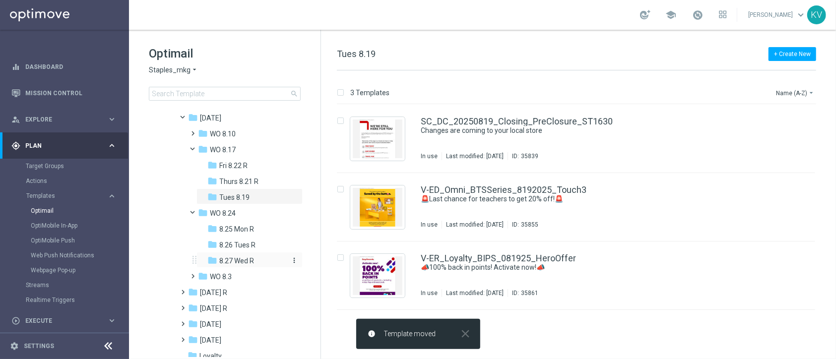
click at [261, 257] on div "folder 8.27 Wed R" at bounding box center [247, 260] width 81 height 11
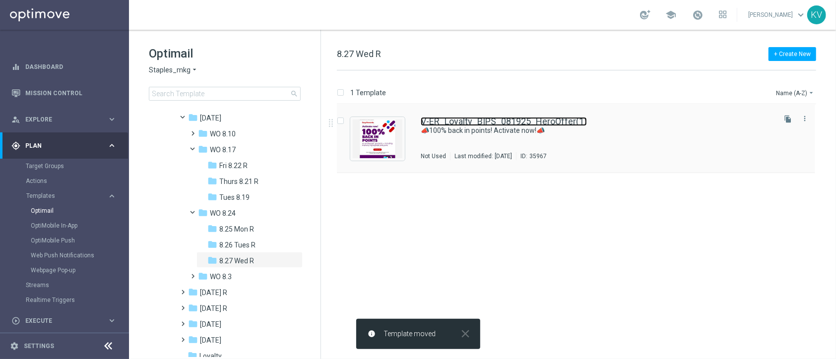
click at [499, 125] on link "V-ER_Loyalty_BIPS_081925_HeroOffer(1)" at bounding box center [504, 121] width 166 height 9
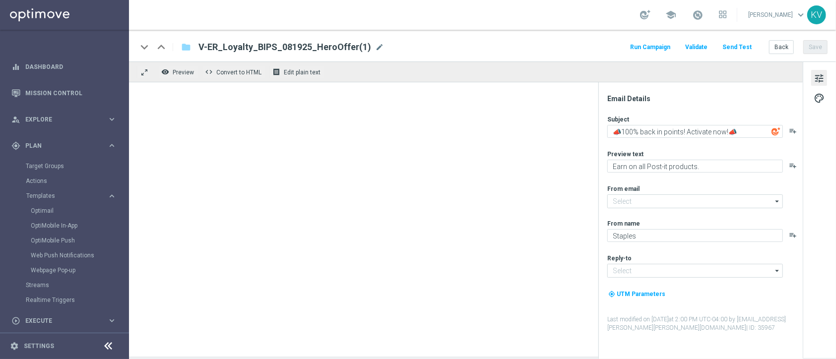
type input "[EMAIL_ADDRESS][DOMAIN_NAME]"
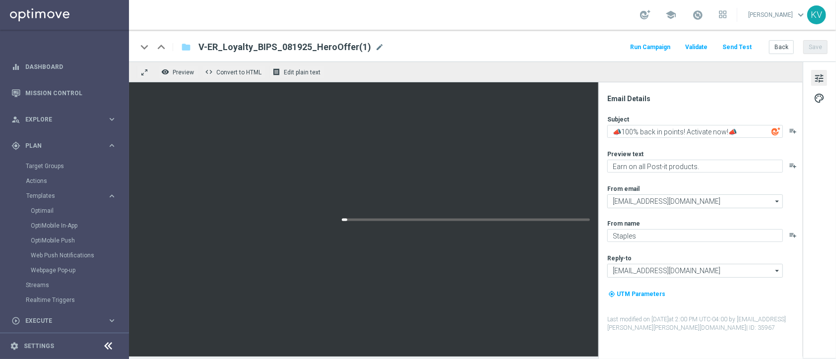
click at [377, 48] on div "keyboard_arrow_down keyboard_arrow_up folder V-ER_Loyalty_BIPS_081925_HeroOffer…" at bounding box center [482, 47] width 690 height 13
click at [375, 43] on span "mode_edit" at bounding box center [379, 47] width 9 height 9
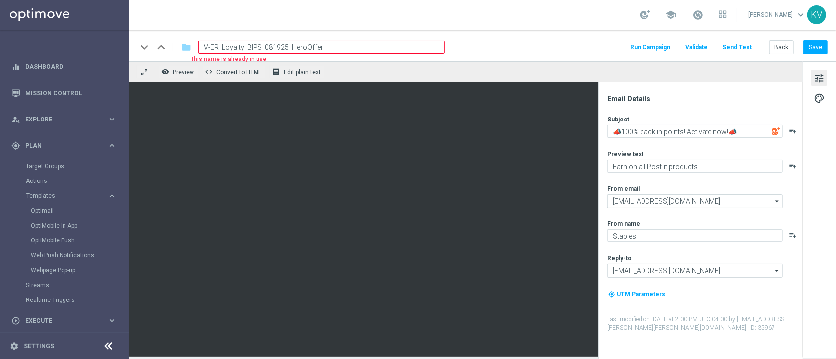
click at [279, 47] on input "V-ER_Loyalty_BIPS_081925_HeroOffer" at bounding box center [321, 47] width 246 height 13
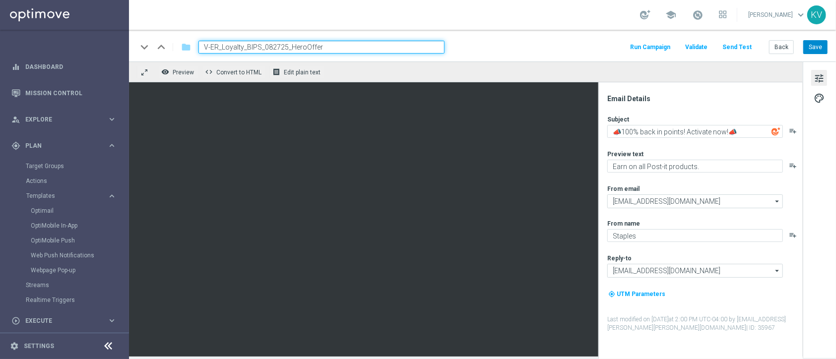
type input "V-ER_Loyalty_BIPS_082725_HeroOffer"
click at [817, 42] on button "Save" at bounding box center [815, 47] width 24 height 14
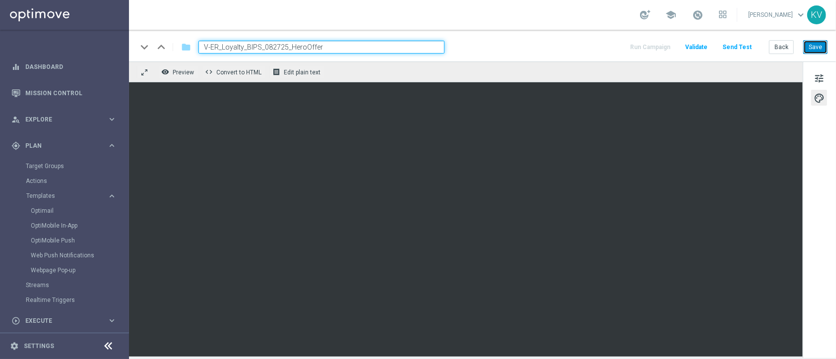
click at [812, 52] on button "Save" at bounding box center [815, 47] width 24 height 14
click at [816, 75] on span "tune" at bounding box center [818, 78] width 11 height 13
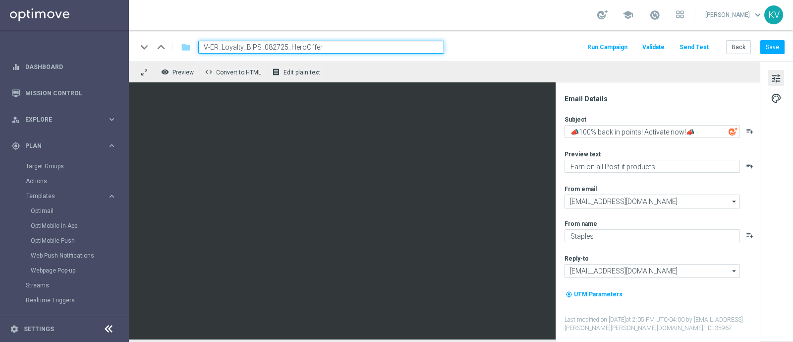
click at [575, 139] on div "Subject 📣100% back in points! Activate now!📣 playlist_add Preview text Earn on …" at bounding box center [662, 223] width 194 height 217
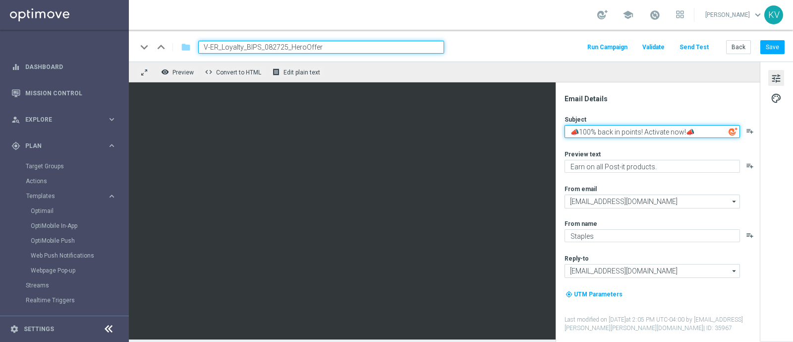
click at [580, 133] on textarea "📣100% back in points! Activate now!📣" at bounding box center [653, 131] width 176 height 13
paste textarea "💥"
click at [719, 134] on textarea "💥100% back in points! Activate now!📣" at bounding box center [653, 131] width 176 height 13
paste textarea "💥"
type textarea "💥100% back in points! Activate now! 💥"
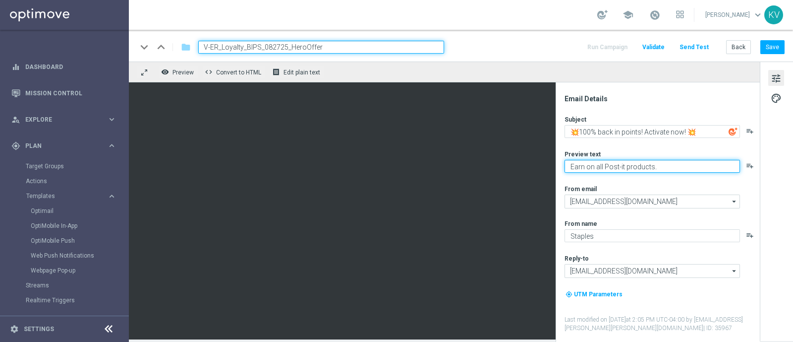
click at [620, 170] on textarea "Earn on all Post-it products." at bounding box center [653, 166] width 176 height 13
paste textarea "Sharpie® products - including markers, highlighters and"
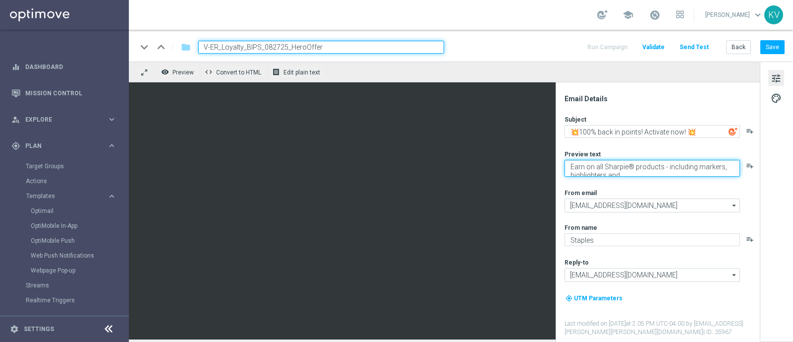
scroll to position [3, 0]
click at [632, 164] on textarea "Earn on all Sharpie® products - including markers, highlighters and pens" at bounding box center [653, 168] width 176 height 17
type textarea "Earn on all Sharpie® products - including markers, highlighters and pens"
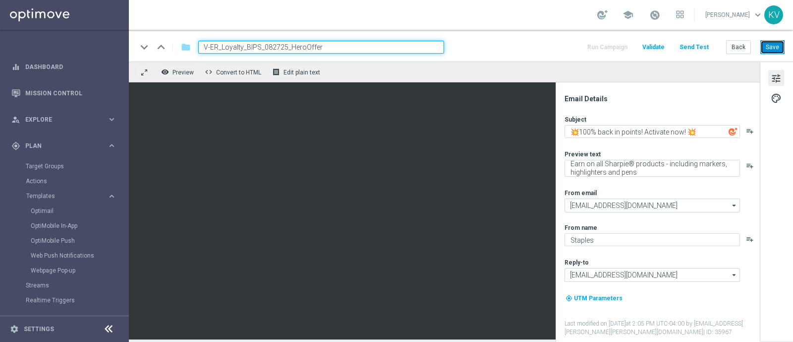
click at [778, 43] on button "Save" at bounding box center [773, 47] width 24 height 14
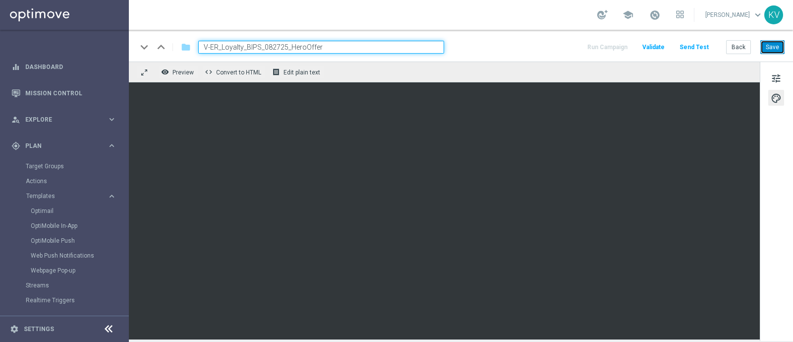
click at [776, 48] on button "Save" at bounding box center [773, 47] width 24 height 14
click at [695, 47] on button "Send Test" at bounding box center [694, 47] width 32 height 13
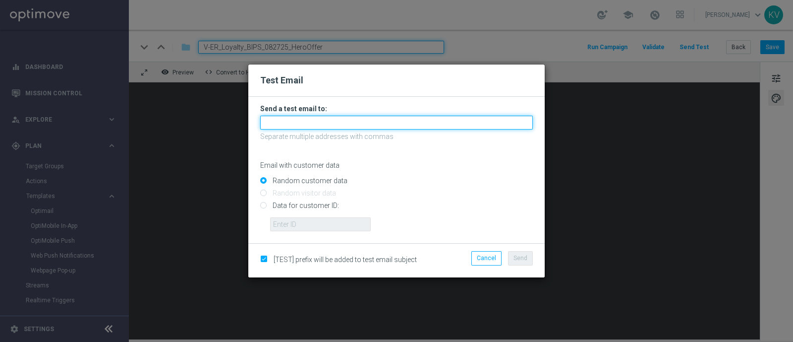
click at [357, 116] on input "text" at bounding box center [396, 123] width 273 height 14
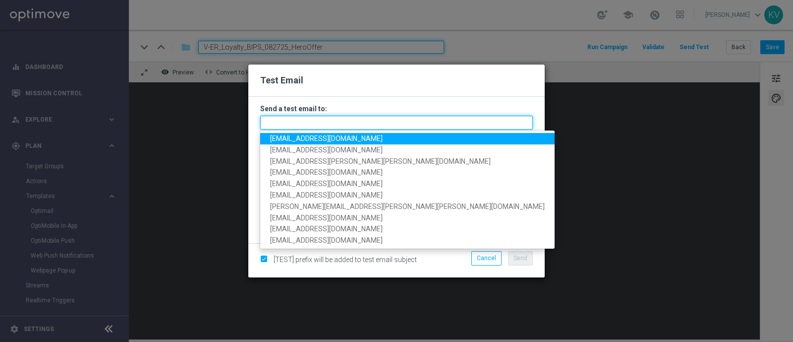
paste input "[EMAIL_ADDRESS][DOMAIN_NAME]"
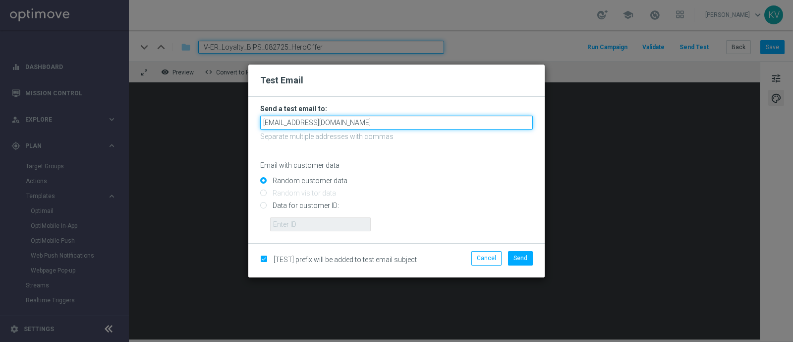
type input "[EMAIL_ADDRESS][DOMAIN_NAME]"
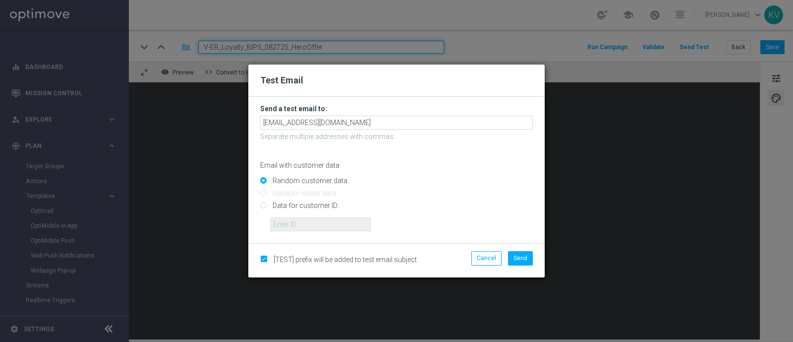
click at [307, 214] on input "Data for customer ID:" at bounding box center [396, 210] width 273 height 14
radio input "true"
click at [308, 220] on input "text" at bounding box center [320, 224] width 101 height 14
paste input "10000070600"
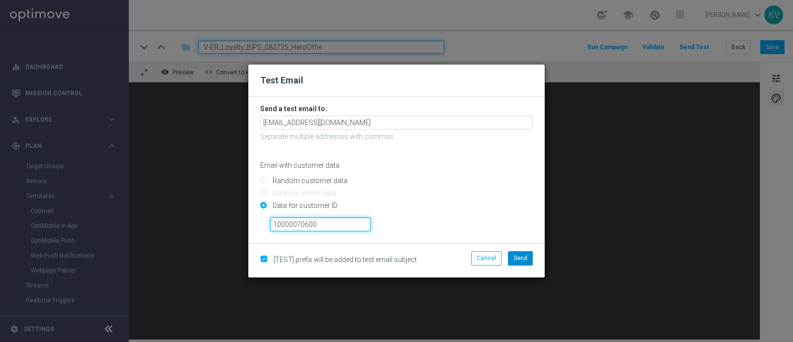
type input "10000070600"
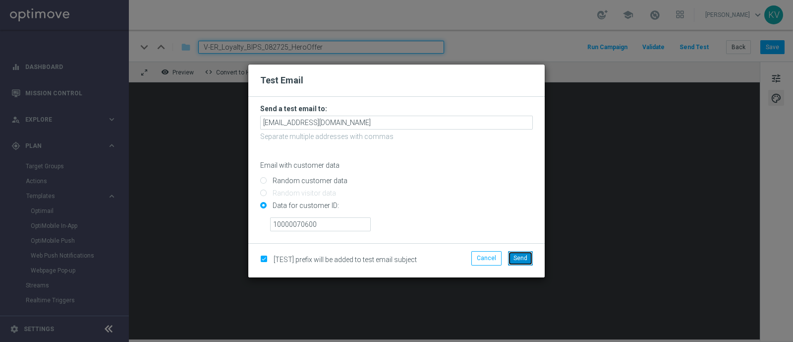
click at [526, 261] on button "Send" at bounding box center [520, 258] width 25 height 14
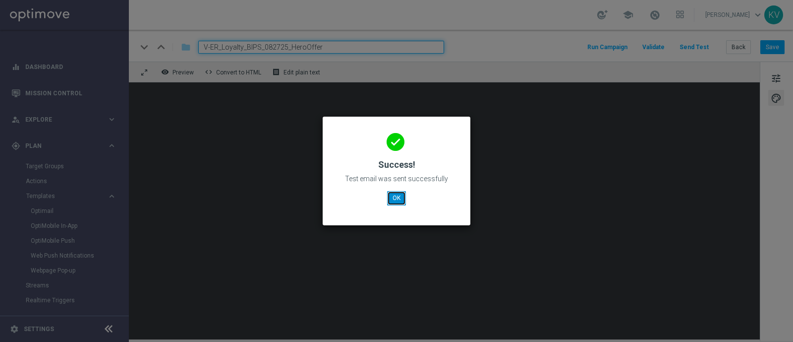
click at [391, 199] on button "OK" at bounding box center [396, 198] width 19 height 14
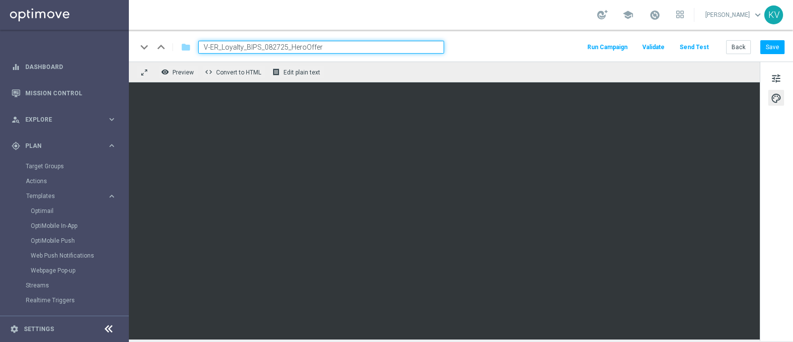
click at [686, 48] on button "Send Test" at bounding box center [694, 47] width 32 height 13
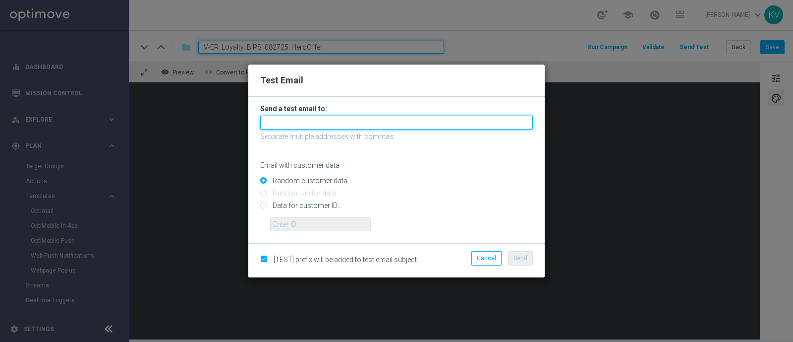
click at [335, 117] on input "text" at bounding box center [396, 123] width 273 height 14
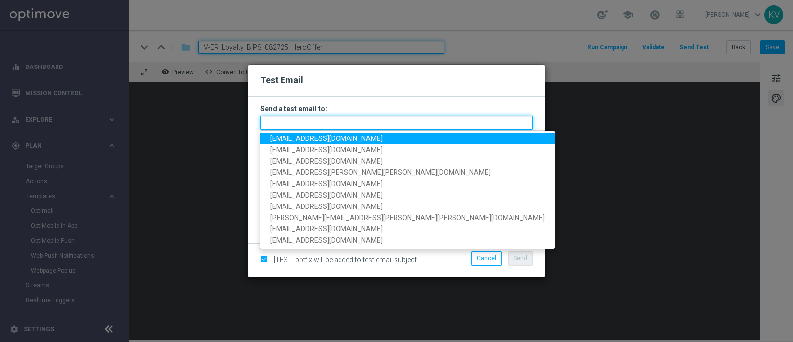
paste input "[EMAIL_ADDRESS][DOMAIN_NAME]"
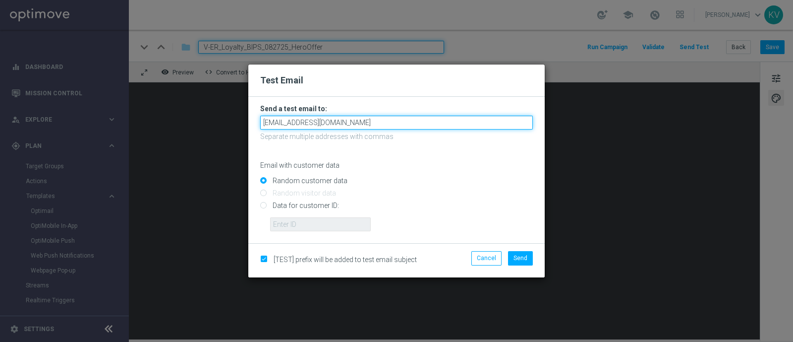
type input "[EMAIL_ADDRESS][DOMAIN_NAME]"
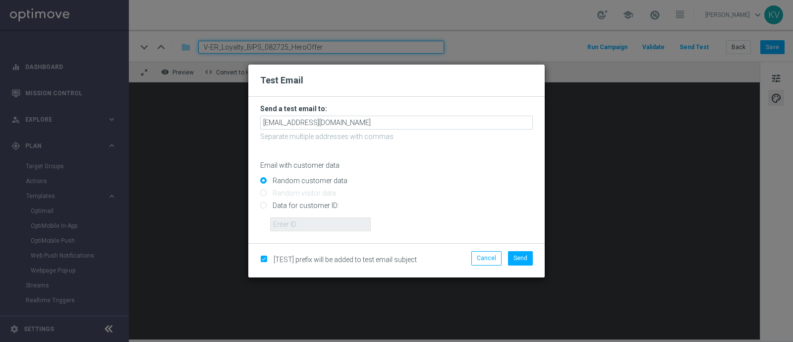
click at [305, 212] on input "Data for customer ID:" at bounding box center [396, 210] width 273 height 14
radio input "true"
click at [310, 221] on input "text" at bounding box center [320, 224] width 101 height 14
paste input "10000070600"
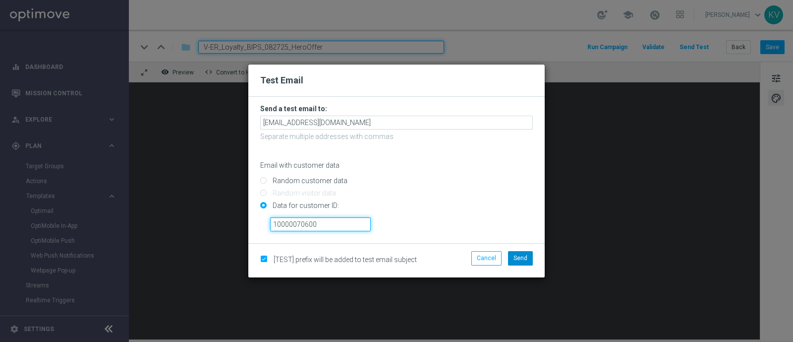
type input "10000070600"
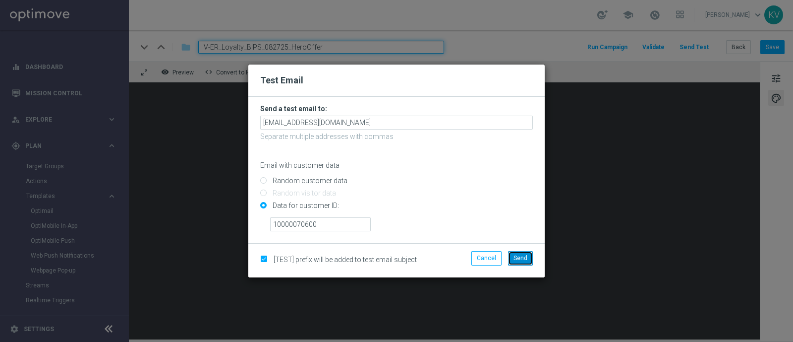
click at [516, 256] on span "Send" at bounding box center [521, 257] width 14 height 7
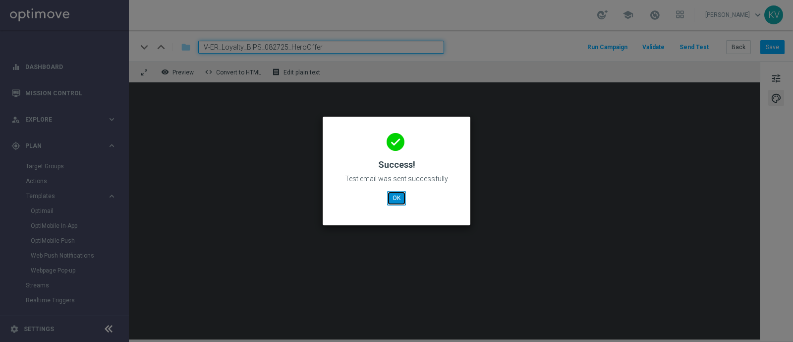
click at [399, 194] on button "OK" at bounding box center [396, 198] width 19 height 14
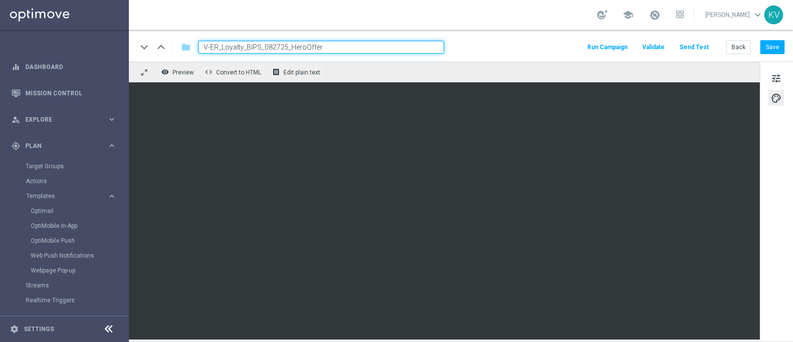
click at [332, 36] on div "keyboard_arrow_down keyboard_arrow_up folder V-ER_Loyalty_BIPS_082725_HeroOffer…" at bounding box center [461, 46] width 664 height 32
click at [329, 49] on input "V-ER_Loyalty_BIPS_082725_HeroOffer" at bounding box center [321, 47] width 246 height 13
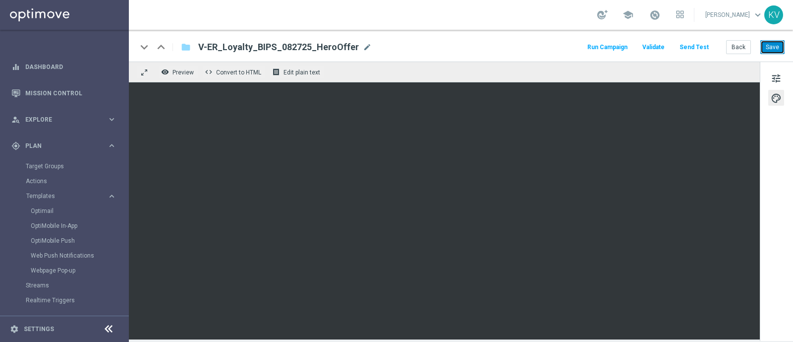
click at [776, 53] on button "Save" at bounding box center [773, 47] width 24 height 14
click at [737, 53] on button "Back" at bounding box center [738, 47] width 25 height 14
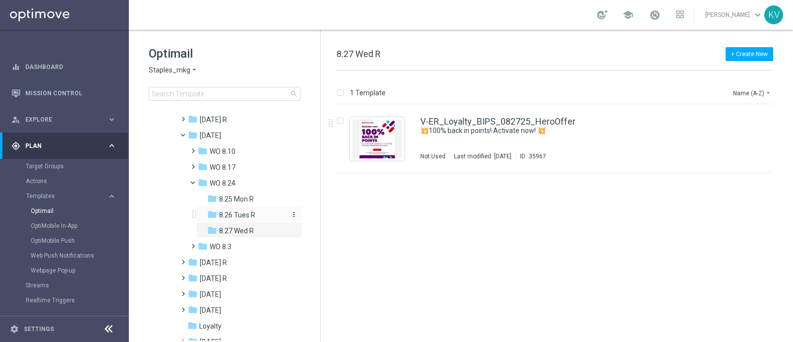
scroll to position [141, 0]
click at [243, 213] on span "8.26 Tues R" at bounding box center [237, 213] width 36 height 9
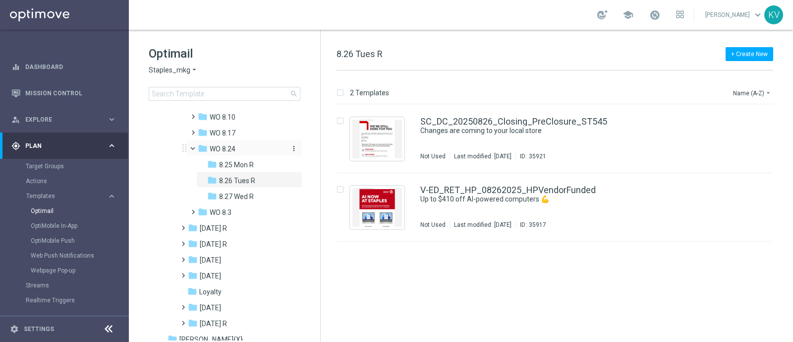
scroll to position [163, 0]
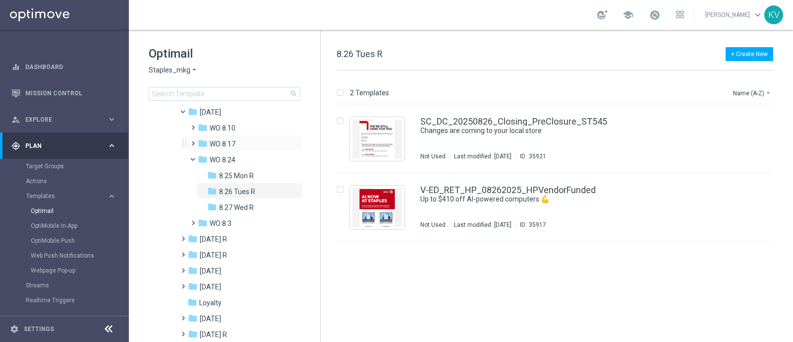
click at [192, 141] on span at bounding box center [191, 139] width 4 height 4
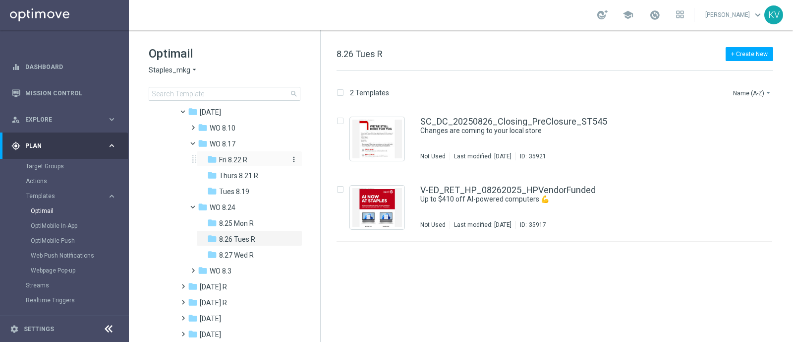
click at [238, 159] on span "Fri 8.22 R" at bounding box center [233, 159] width 28 height 9
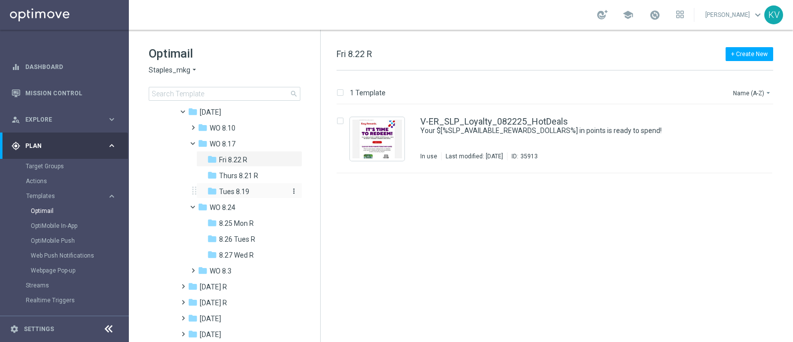
click at [238, 192] on span "Tues 8.19" at bounding box center [234, 191] width 30 height 9
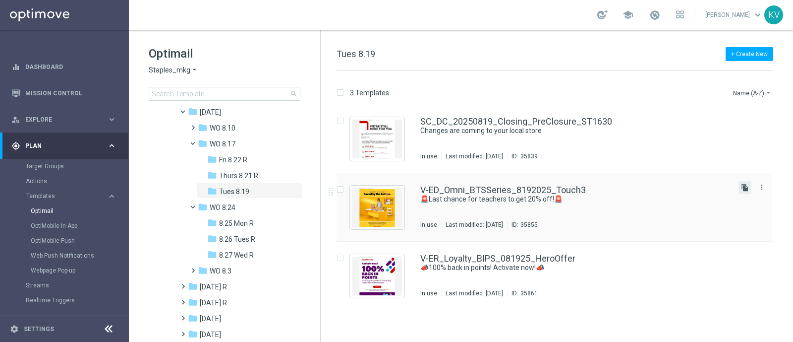
click at [744, 188] on icon "file_copy" at bounding box center [745, 187] width 8 height 8
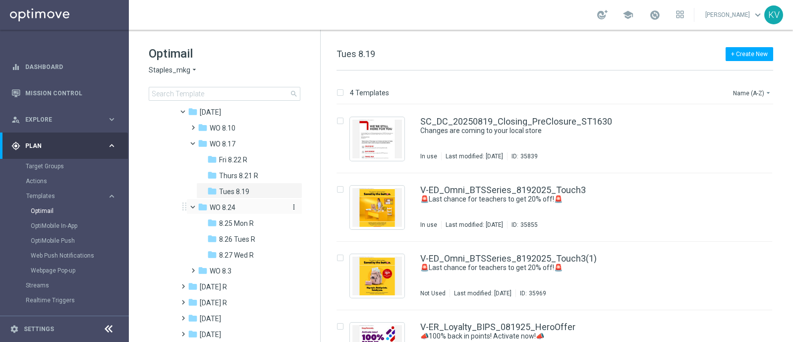
click at [293, 207] on icon "more_vert" at bounding box center [294, 207] width 8 height 8
click at [315, 207] on icon "create_new_folder" at bounding box center [310, 208] width 15 height 8
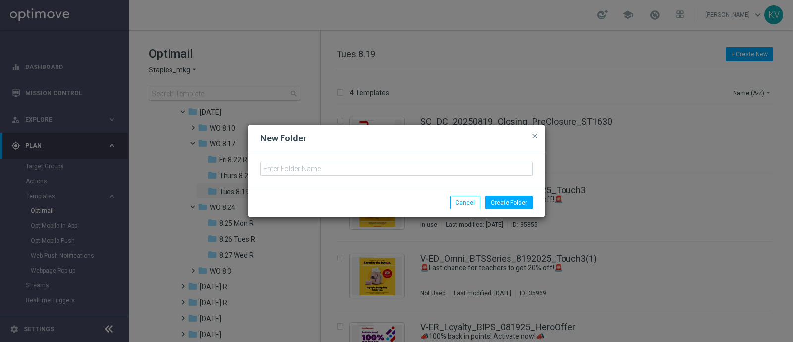
click at [364, 160] on div at bounding box center [396, 169] width 297 height 35
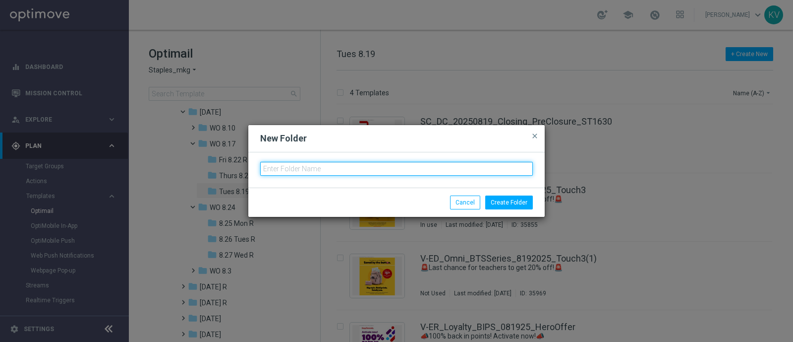
click at [363, 162] on input "text" at bounding box center [396, 169] width 273 height 14
type input "9"
type input "8.29 Fri R"
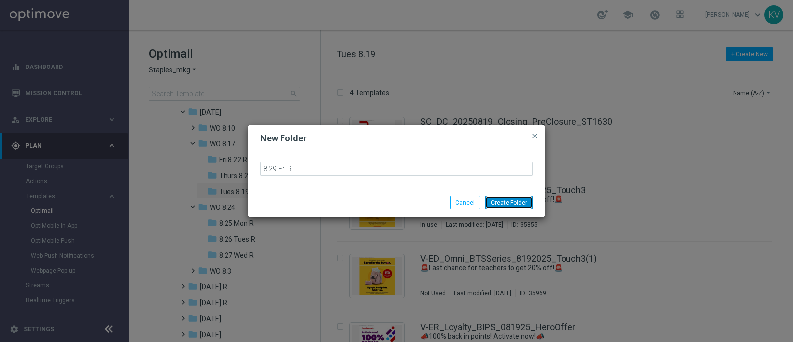
click at [498, 204] on button "Create Folder" at bounding box center [509, 202] width 48 height 14
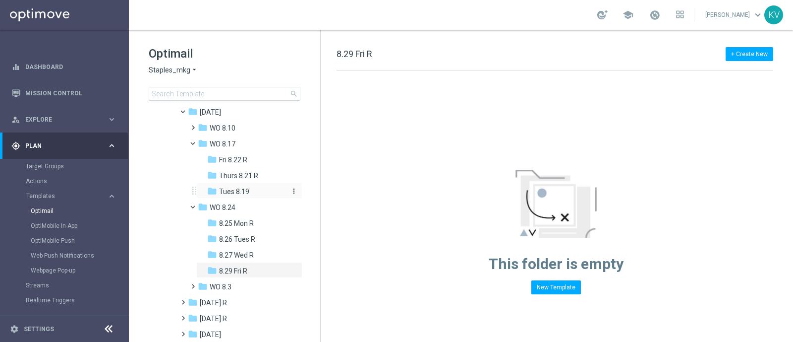
click at [222, 187] on span "Tues 8.19" at bounding box center [234, 191] width 30 height 9
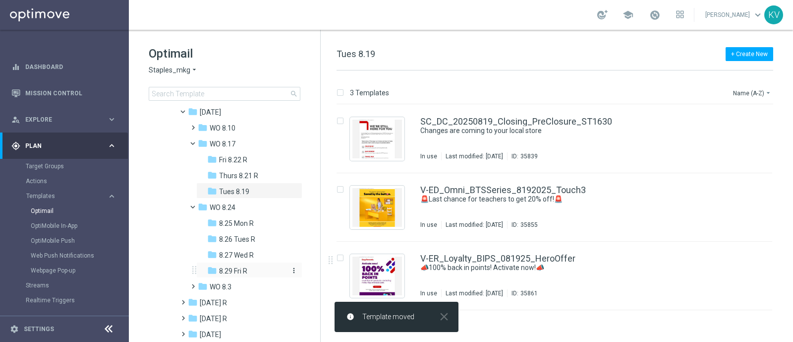
click at [238, 273] on span "8.29 Fri R" at bounding box center [233, 270] width 28 height 9
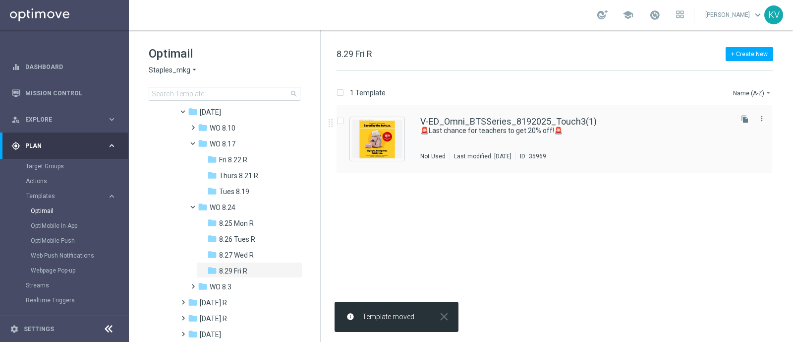
click at [496, 135] on div "V-ED_Omni_BTSSeries_8192025_Touch3(1) 🚨Last chance for teachers to get 20% off!…" at bounding box center [576, 138] width 310 height 43
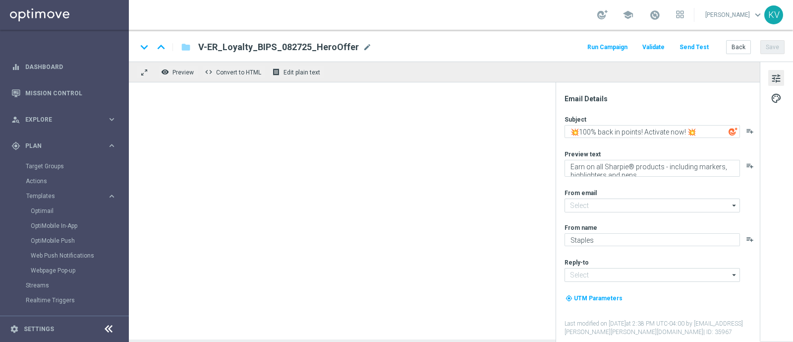
type input "V-ED_Omni_BTSSeries_8192025_Touch3(1)"
type textarea "🚨Last chance for teachers to get 20% off!🚨"
type textarea "Don't miss out on this special offer!"
type input "[EMAIL_ADDRESS][DOMAIN_NAME]"
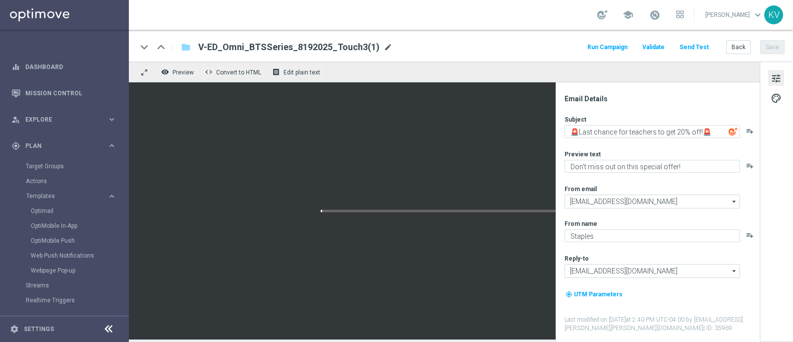
click at [384, 43] on span "mode_edit" at bounding box center [388, 47] width 9 height 9
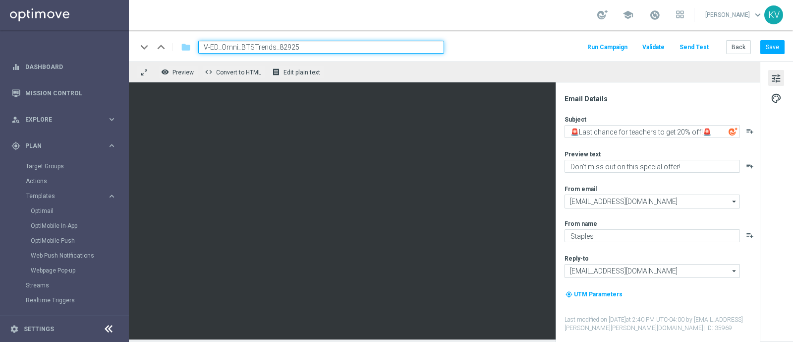
click at [275, 49] on input "V-ED_Omni_BTSTrends_82925" at bounding box center [321, 47] width 246 height 13
type input "V-ED_Omni_BTSTrends3_82925"
click at [769, 50] on button "Save" at bounding box center [773, 47] width 24 height 14
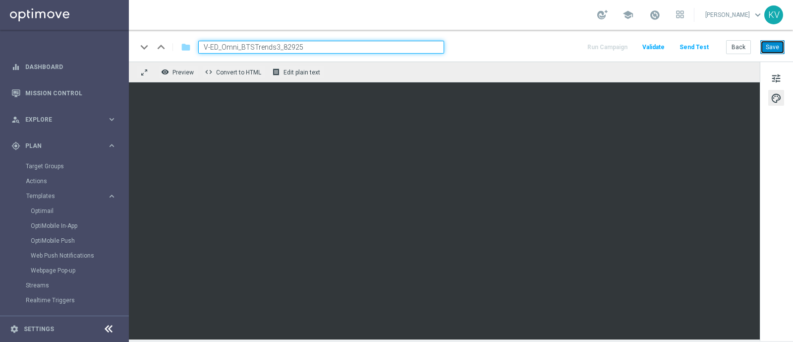
click at [779, 47] on button "Save" at bounding box center [773, 47] width 24 height 14
click at [767, 46] on button "Save" at bounding box center [773, 47] width 24 height 14
click at [767, 48] on button "Save" at bounding box center [773, 47] width 24 height 14
click at [761, 48] on button "Save" at bounding box center [773, 47] width 24 height 14
click at [770, 43] on button "Save" at bounding box center [773, 47] width 24 height 14
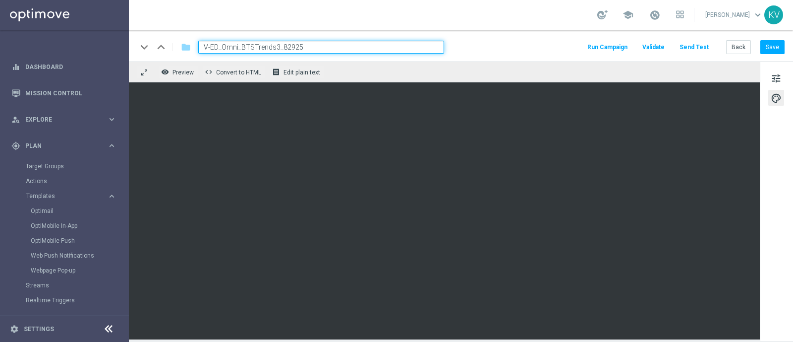
click at [344, 45] on input "V-ED_Omni_BTSTrends3_82925" at bounding box center [321, 47] width 246 height 13
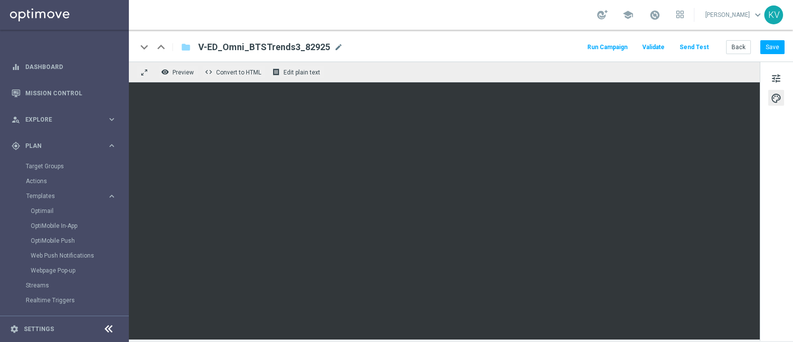
click at [701, 51] on button "Send Test" at bounding box center [694, 47] width 32 height 13
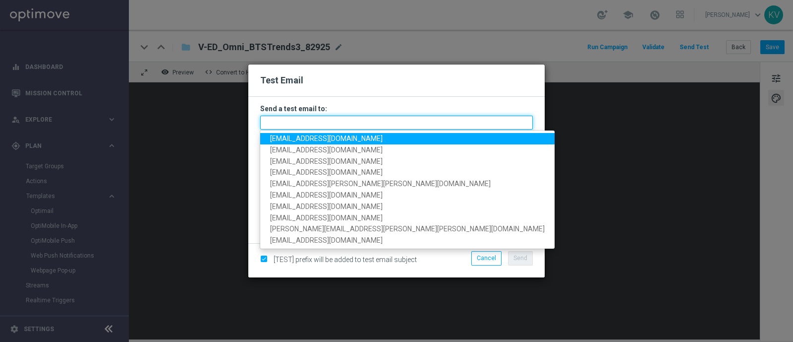
click at [347, 127] on input "text" at bounding box center [396, 123] width 273 height 14
paste input "[EMAIL_ADDRESS][PERSON_NAME][DOMAIN_NAME]"
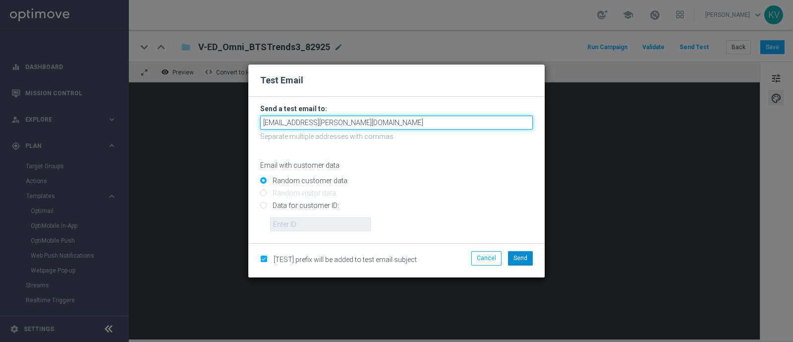
type input "[EMAIL_ADDRESS][PERSON_NAME][DOMAIN_NAME]"
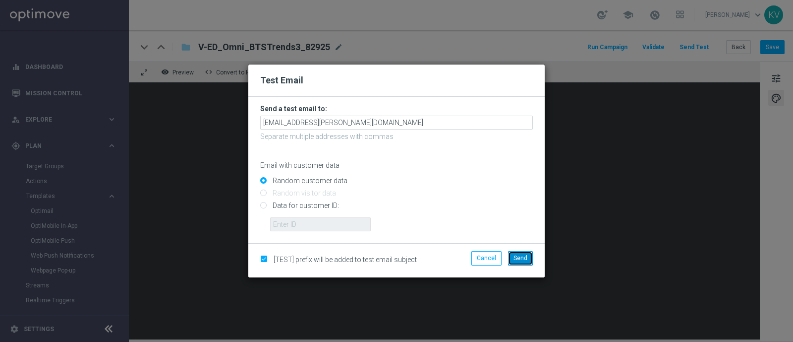
click at [526, 257] on span "Send" at bounding box center [521, 257] width 14 height 7
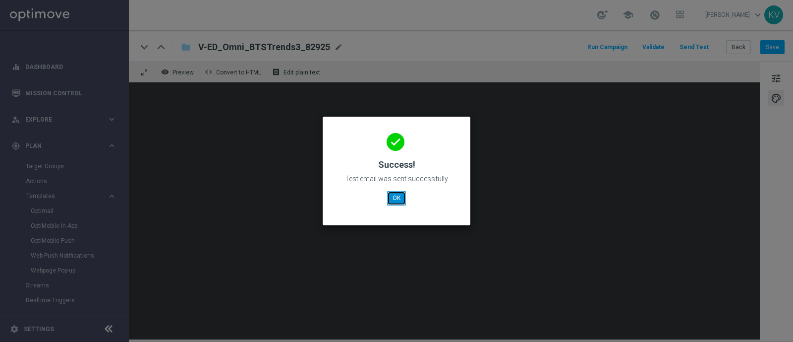
click at [394, 201] on button "OK" at bounding box center [396, 198] width 19 height 14
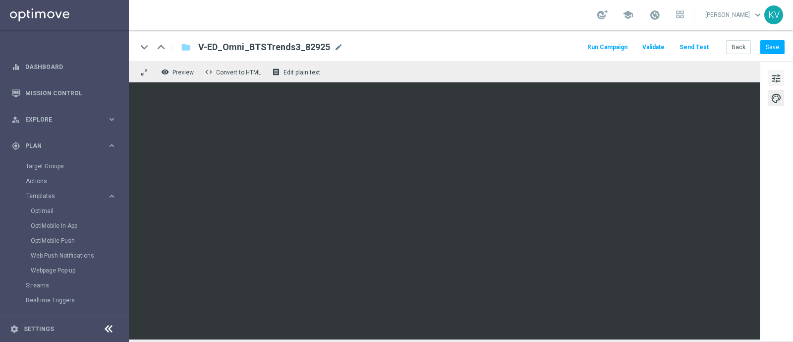
click at [776, 74] on span "tune" at bounding box center [776, 78] width 11 height 13
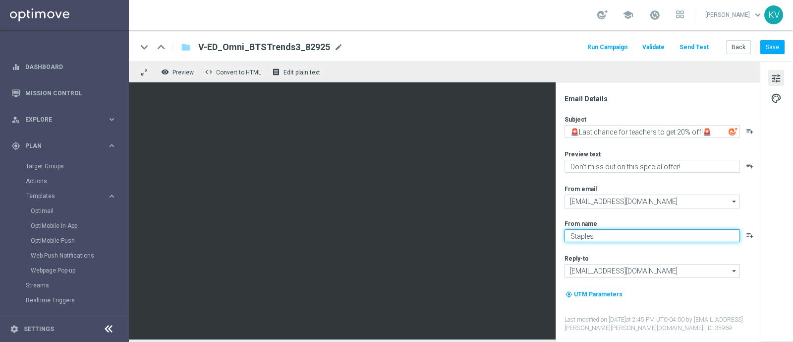
click at [625, 236] on textarea "Staples" at bounding box center [653, 235] width 176 height 13
paste textarea "Back To School""
type textarea "Staples Back To School"
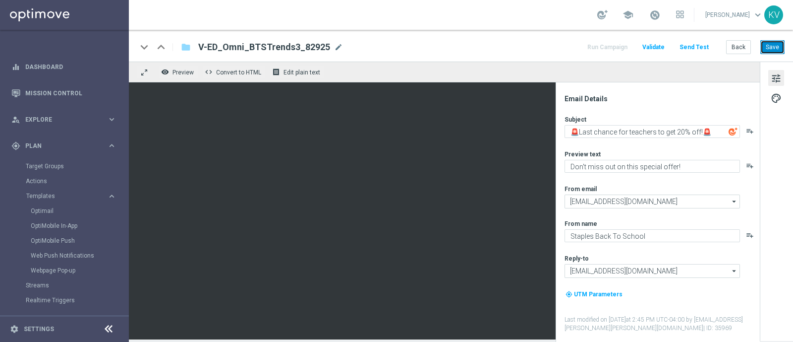
click at [768, 45] on button "Save" at bounding box center [773, 47] width 24 height 14
click at [696, 53] on button "Send Test" at bounding box center [694, 47] width 32 height 13
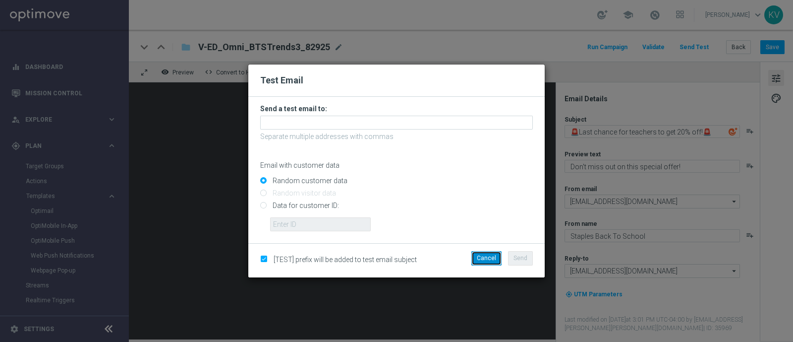
click at [483, 256] on button "Cancel" at bounding box center [487, 258] width 30 height 14
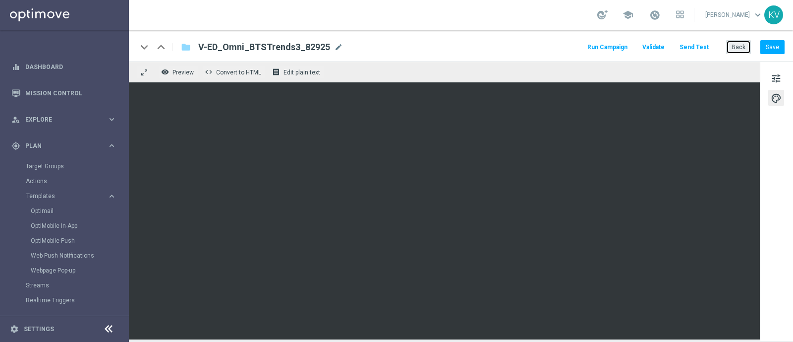
click at [739, 50] on button "Back" at bounding box center [738, 47] width 25 height 14
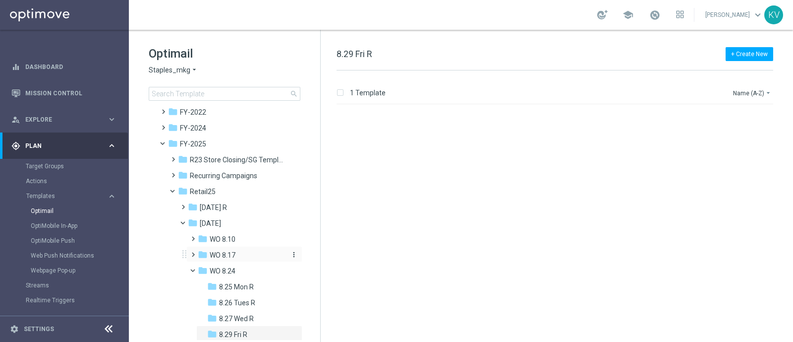
scroll to position [82, 0]
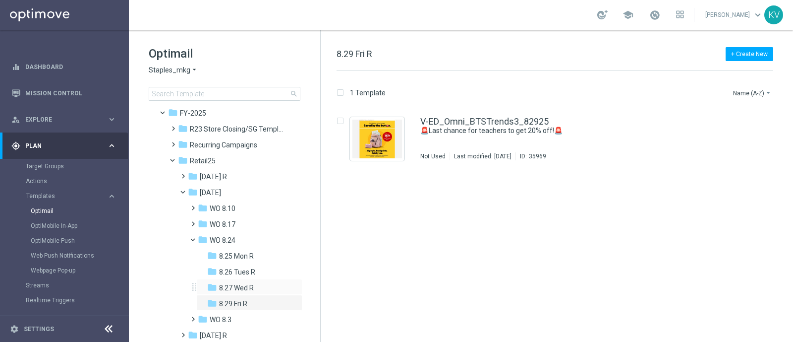
click at [252, 281] on div "folder 8.27 Wed R more_vert" at bounding box center [249, 287] width 106 height 16
click at [250, 286] on span "8.27 Wed R" at bounding box center [236, 287] width 35 height 9
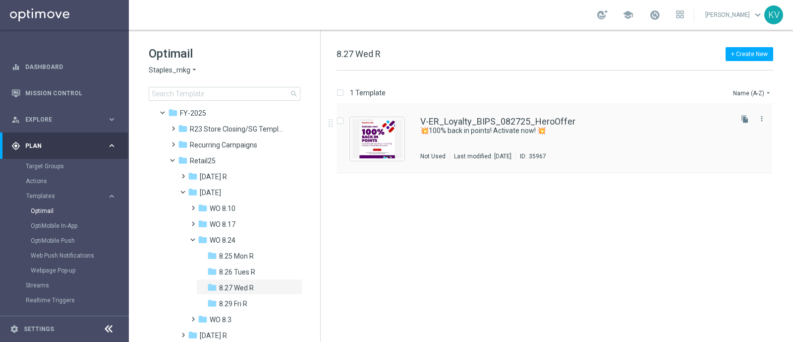
click at [444, 147] on div "V-ER_Loyalty_BIPS_082725_HeroOffer 💥100% back in points! Activate now! 💥 Not Us…" at bounding box center [576, 138] width 310 height 43
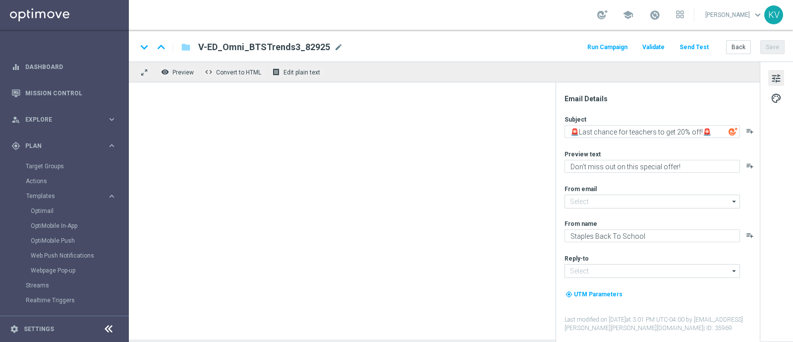
type input "[EMAIL_ADDRESS][DOMAIN_NAME]"
type textarea "💥100% back in points! Activate now! 💥"
type textarea "Earn on all Sharpie® products - including markers, highlighters and pens"
type textarea "Staples"
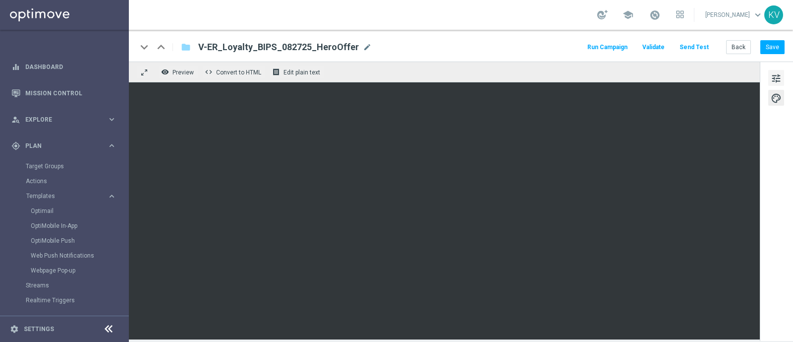
click at [784, 78] on button "tune" at bounding box center [777, 78] width 16 height 16
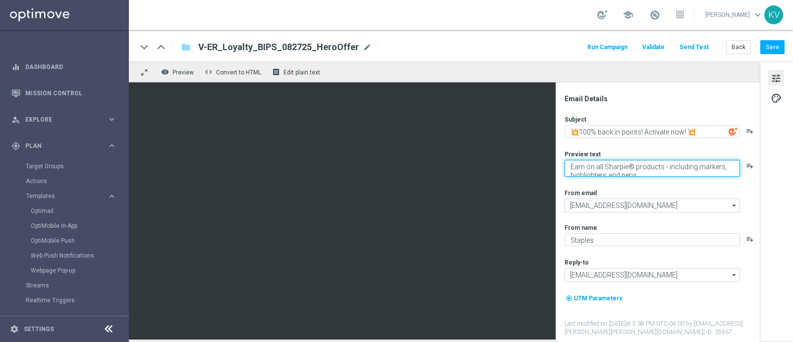
click at [677, 170] on textarea "Earn on all Sharpie® products - including markers, highlighters and pens" at bounding box center [653, 168] width 176 height 17
click at [662, 174] on textarea "Earn on all Sharpie® products - including markers, highlighters and pens" at bounding box center [653, 168] width 176 height 17
type textarea "Earn on all Sharpie® products - including markers, highlighters and pens."
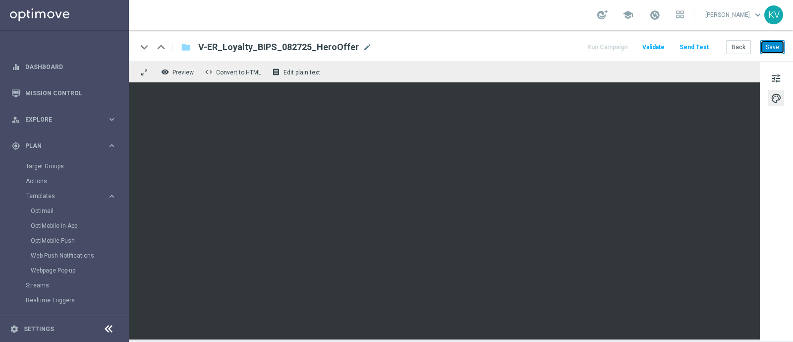
click at [775, 44] on button "Save" at bounding box center [773, 47] width 24 height 14
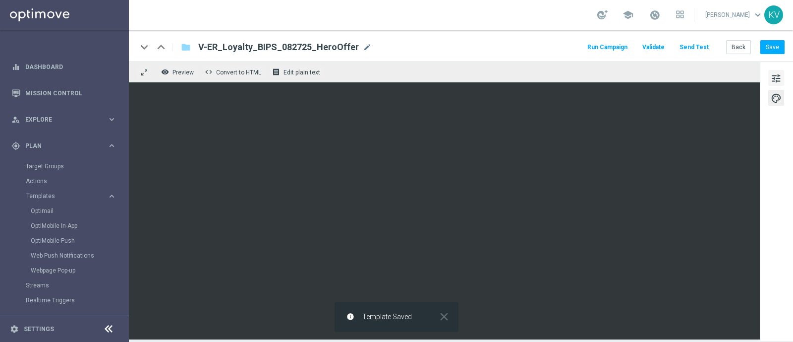
click at [779, 82] on span "tune" at bounding box center [776, 78] width 11 height 13
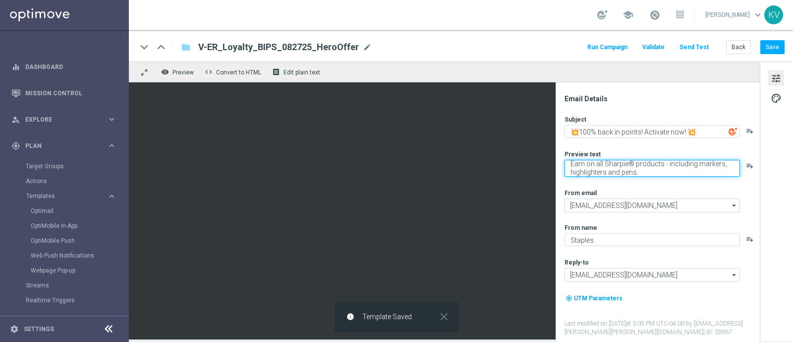
click at [628, 165] on textarea "Earn on all Sharpie® products - including markers, highlighters and pens." at bounding box center [653, 168] width 176 height 17
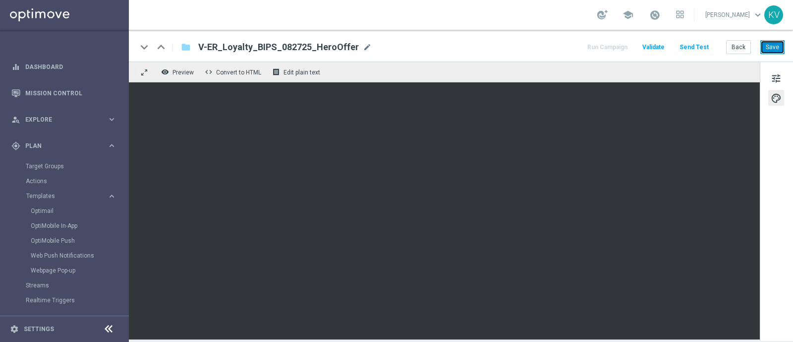
click at [780, 47] on button "Save" at bounding box center [773, 47] width 24 height 14
click at [691, 51] on button "Send Test" at bounding box center [694, 47] width 32 height 13
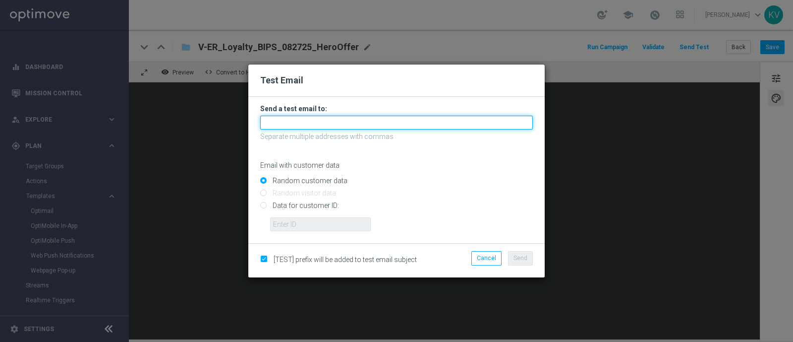
click at [337, 120] on input "text" at bounding box center [396, 123] width 273 height 14
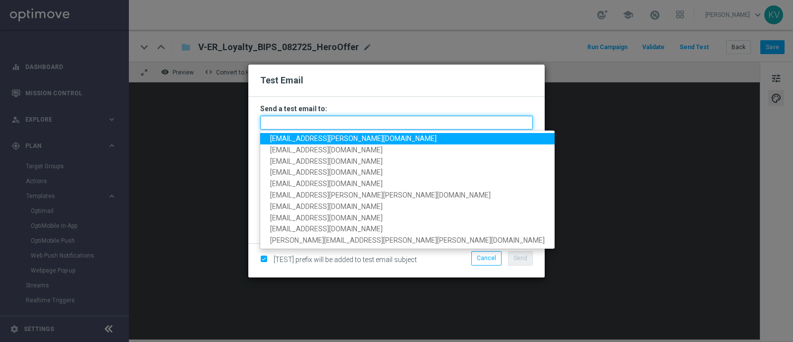
paste input "[EMAIL_ADDRESS][DOMAIN_NAME]"
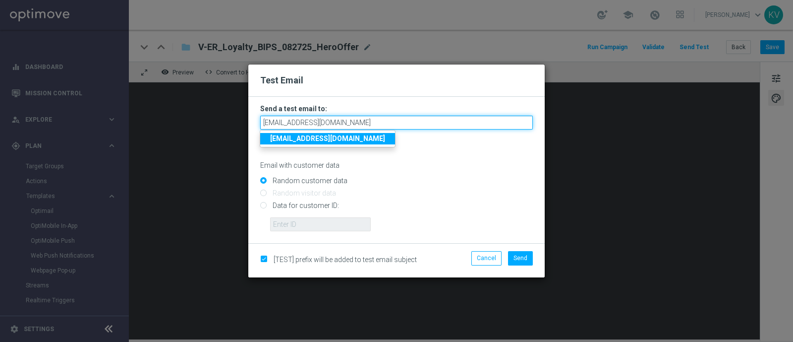
type input "[EMAIL_ADDRESS][DOMAIN_NAME]"
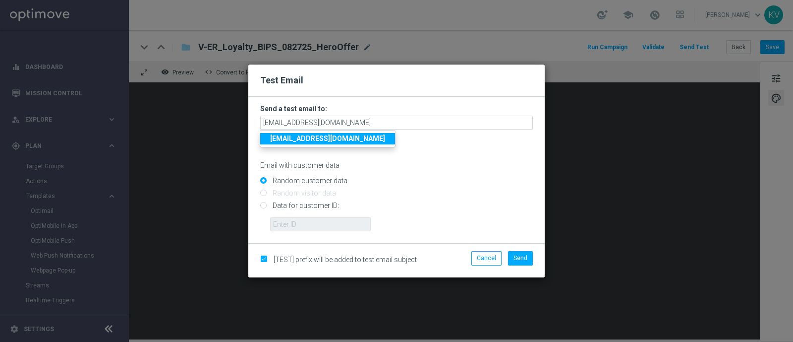
click at [312, 214] on input "Data for customer ID:" at bounding box center [396, 210] width 273 height 14
radio input "true"
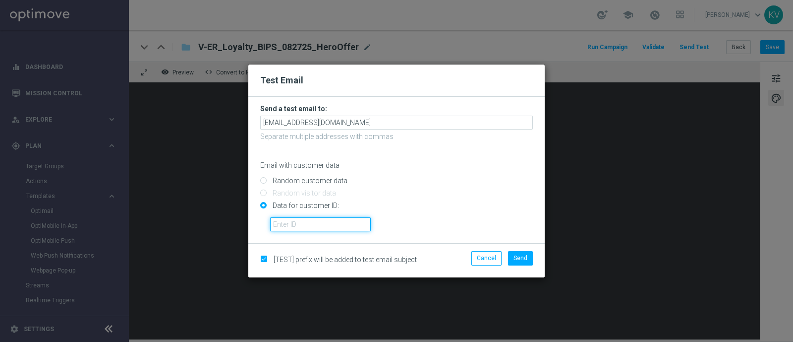
click at [318, 225] on input "text" at bounding box center [320, 224] width 101 height 14
paste input "10000070600"
type input "10000070600"
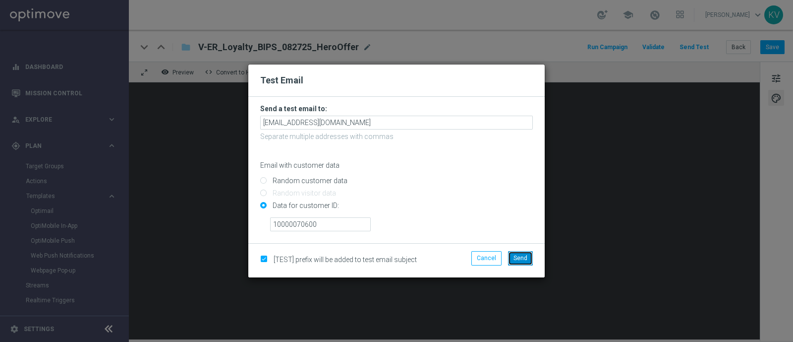
click at [526, 262] on button "Send" at bounding box center [520, 258] width 25 height 14
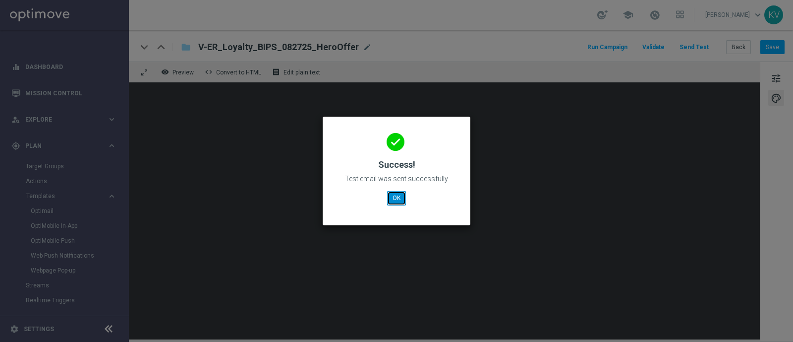
click at [397, 194] on button "OK" at bounding box center [396, 198] width 19 height 14
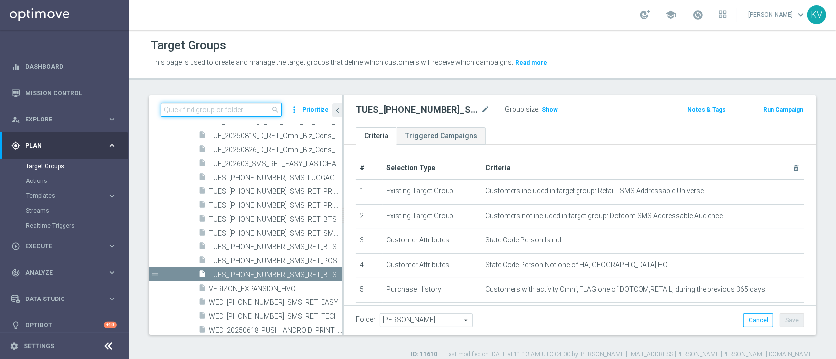
click at [201, 105] on input at bounding box center [221, 110] width 121 height 14
paste input "TUES_[PHONE_NUMBER]_SMS_RET_BTS_FREEBIE"
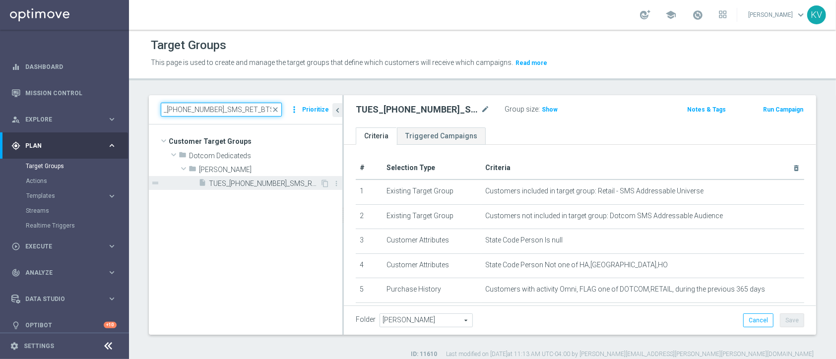
type input "TUES_[PHONE_NUMBER]_SMS_RET_BTS_FREEBIE"
click at [265, 180] on span "TUES_[PHONE_NUMBER]_SMS_RET_BTS_FREEBIE" at bounding box center [264, 184] width 111 height 8
